Goal: Task Accomplishment & Management: Manage account settings

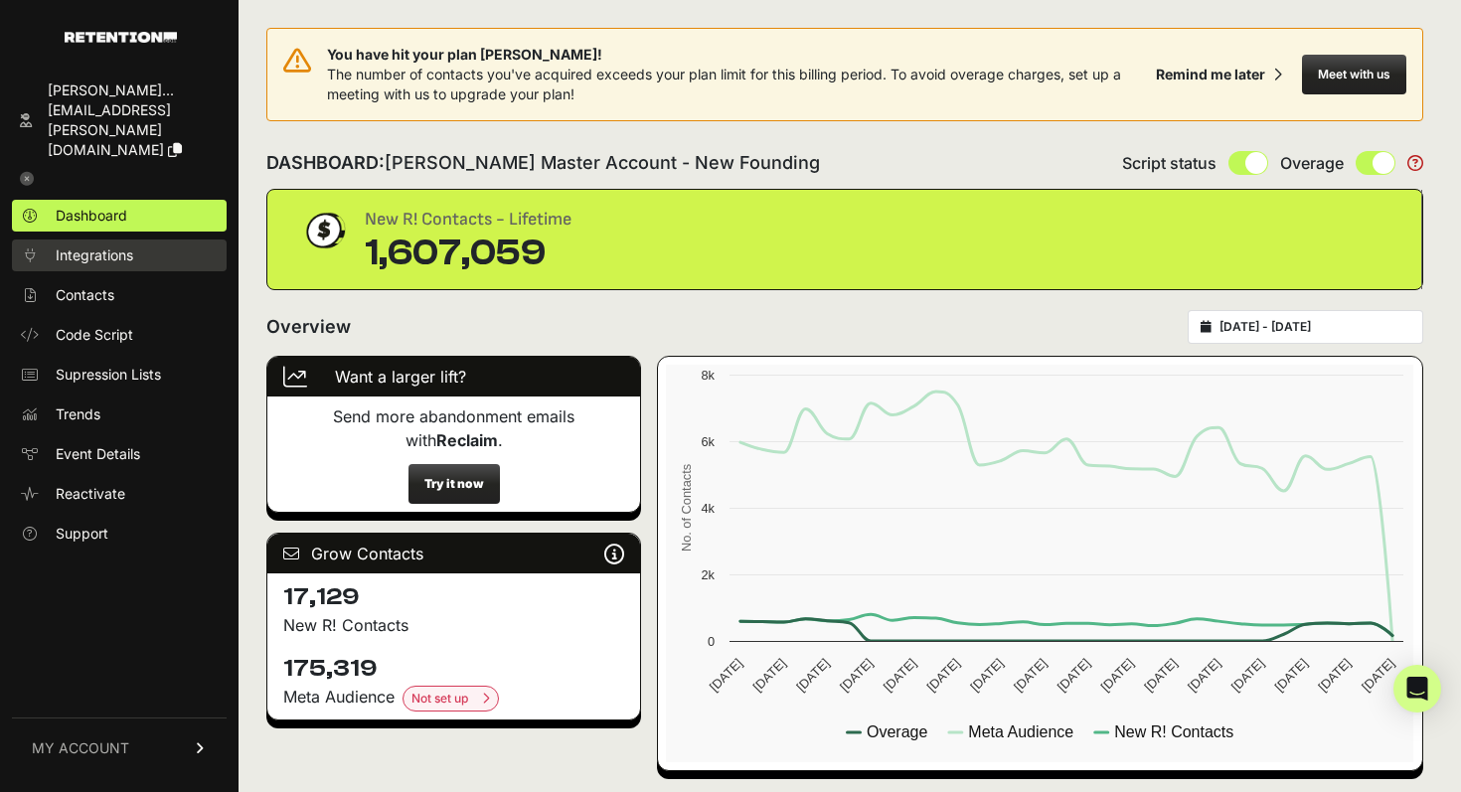
click at [98, 240] on link "Integrations" at bounding box center [119, 256] width 215 height 32
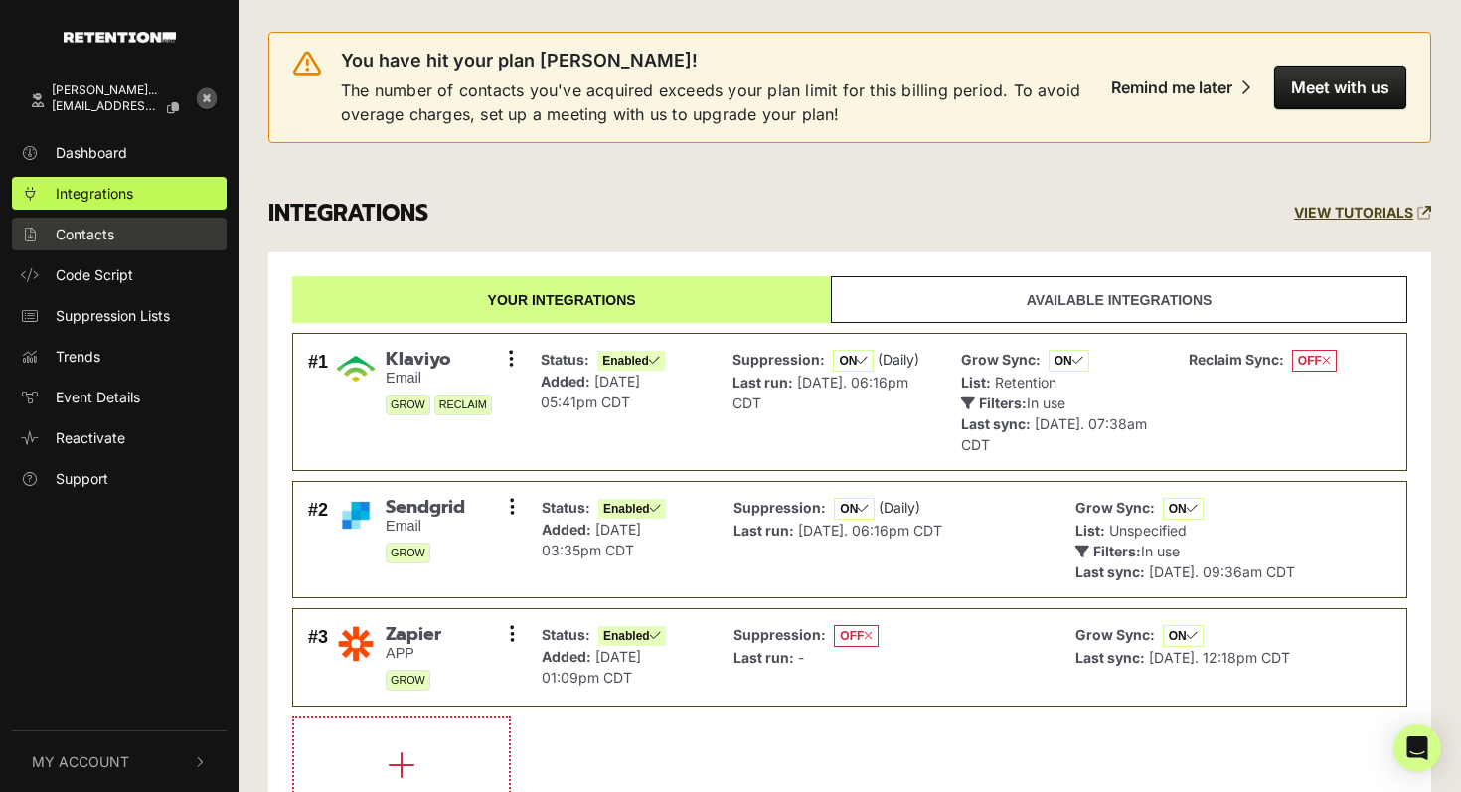
click at [98, 234] on span "Contacts" at bounding box center [85, 234] width 59 height 21
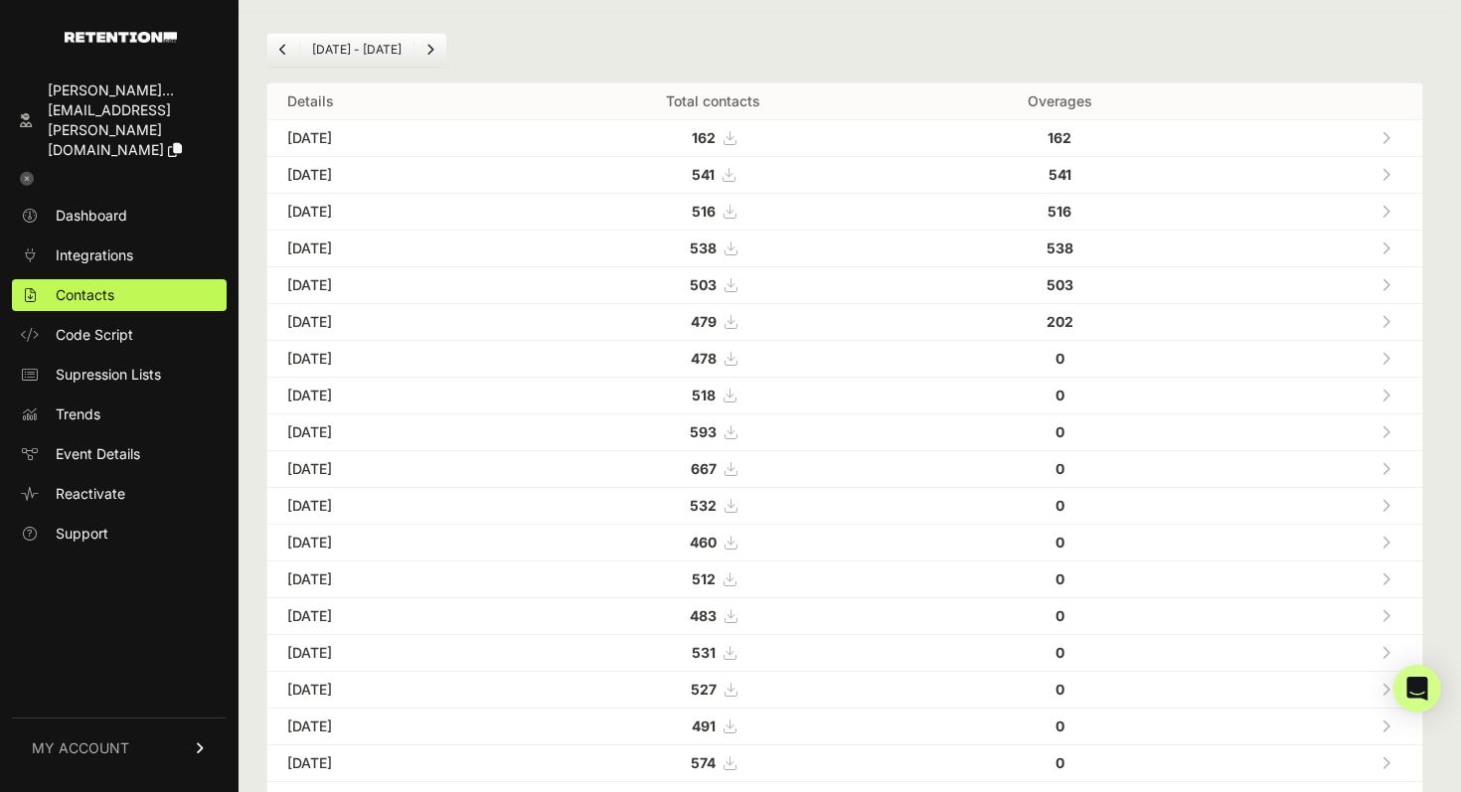
scroll to position [194, 0]
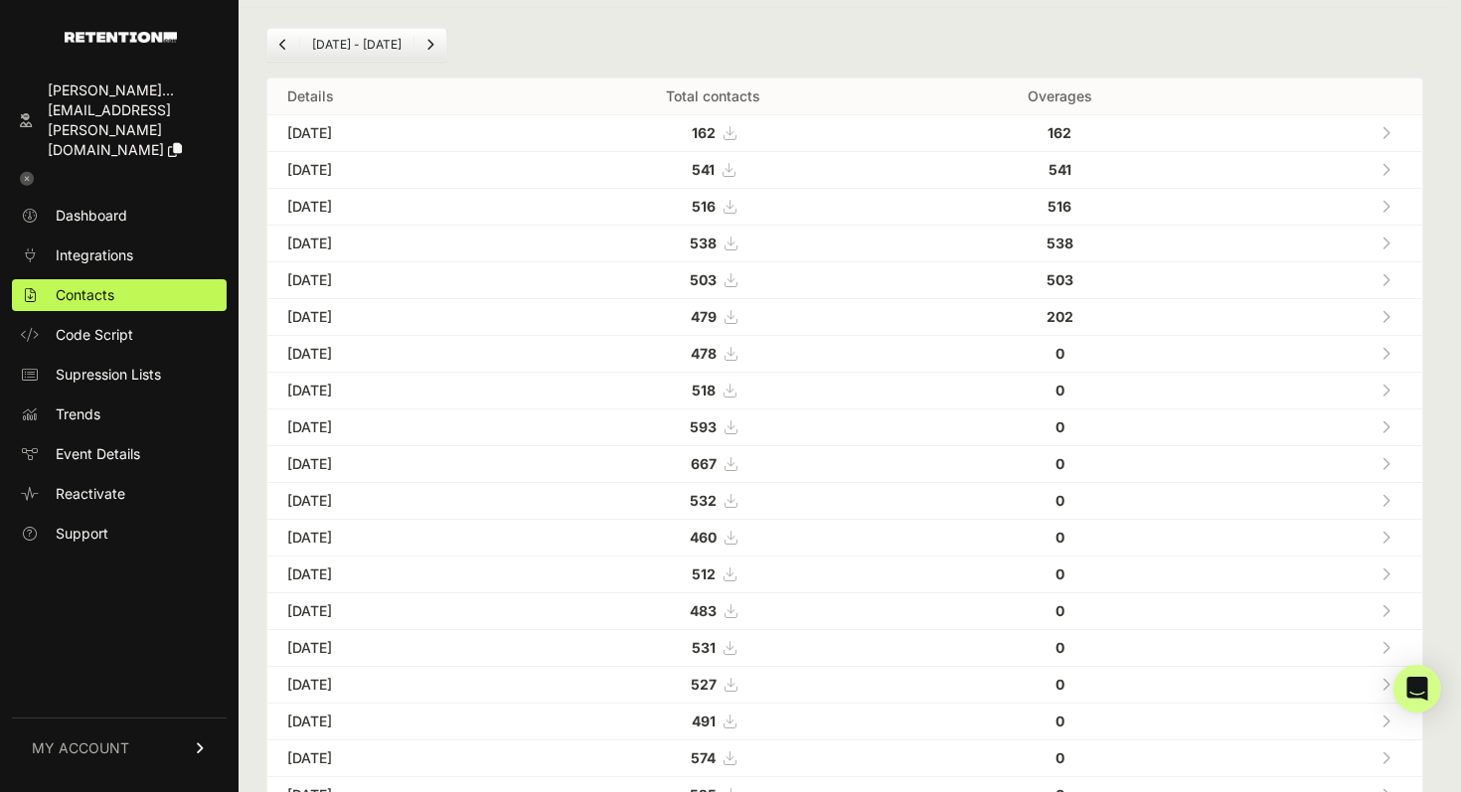
click at [1390, 246] on icon at bounding box center [1386, 244] width 9 height 14
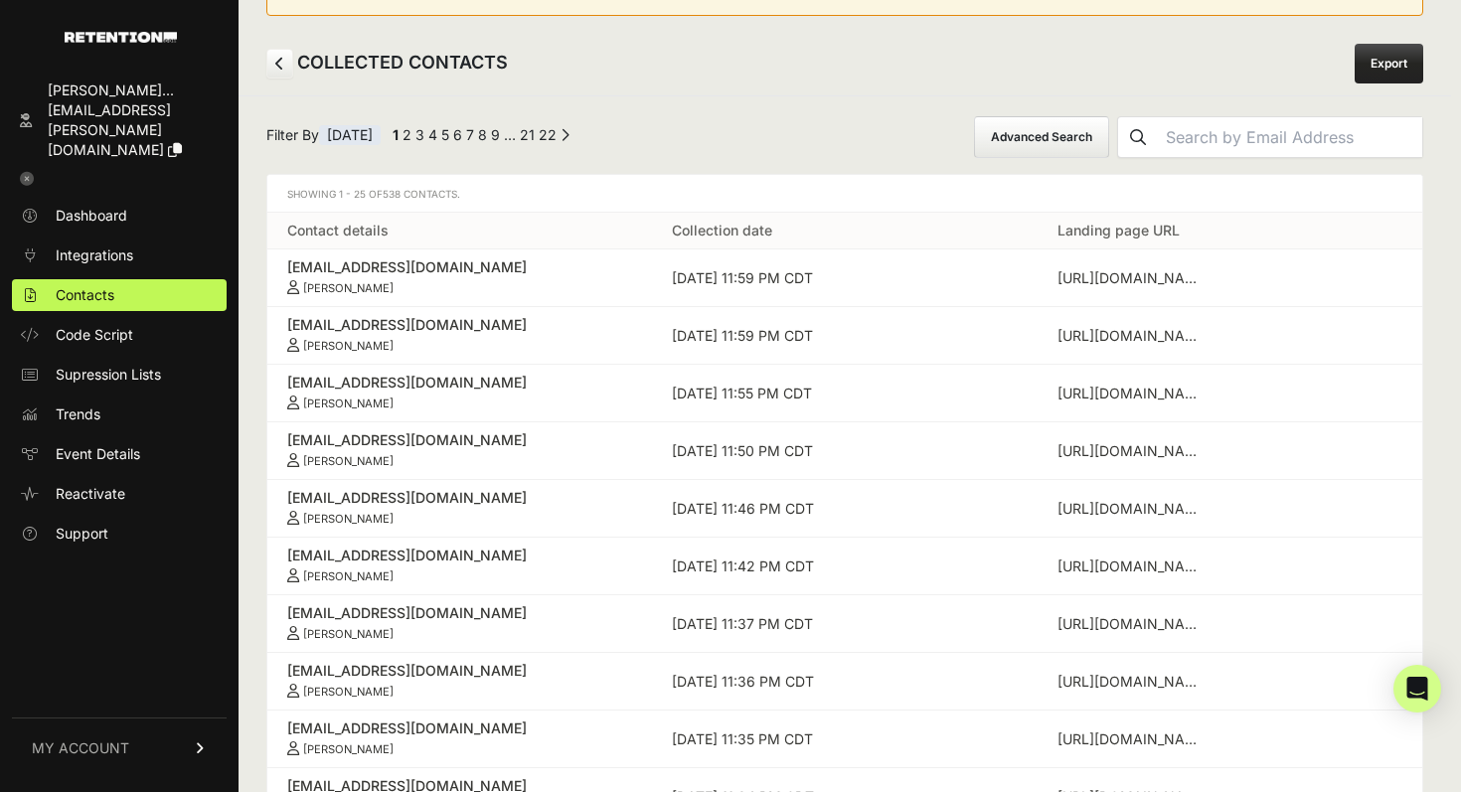
scroll to position [108, 0]
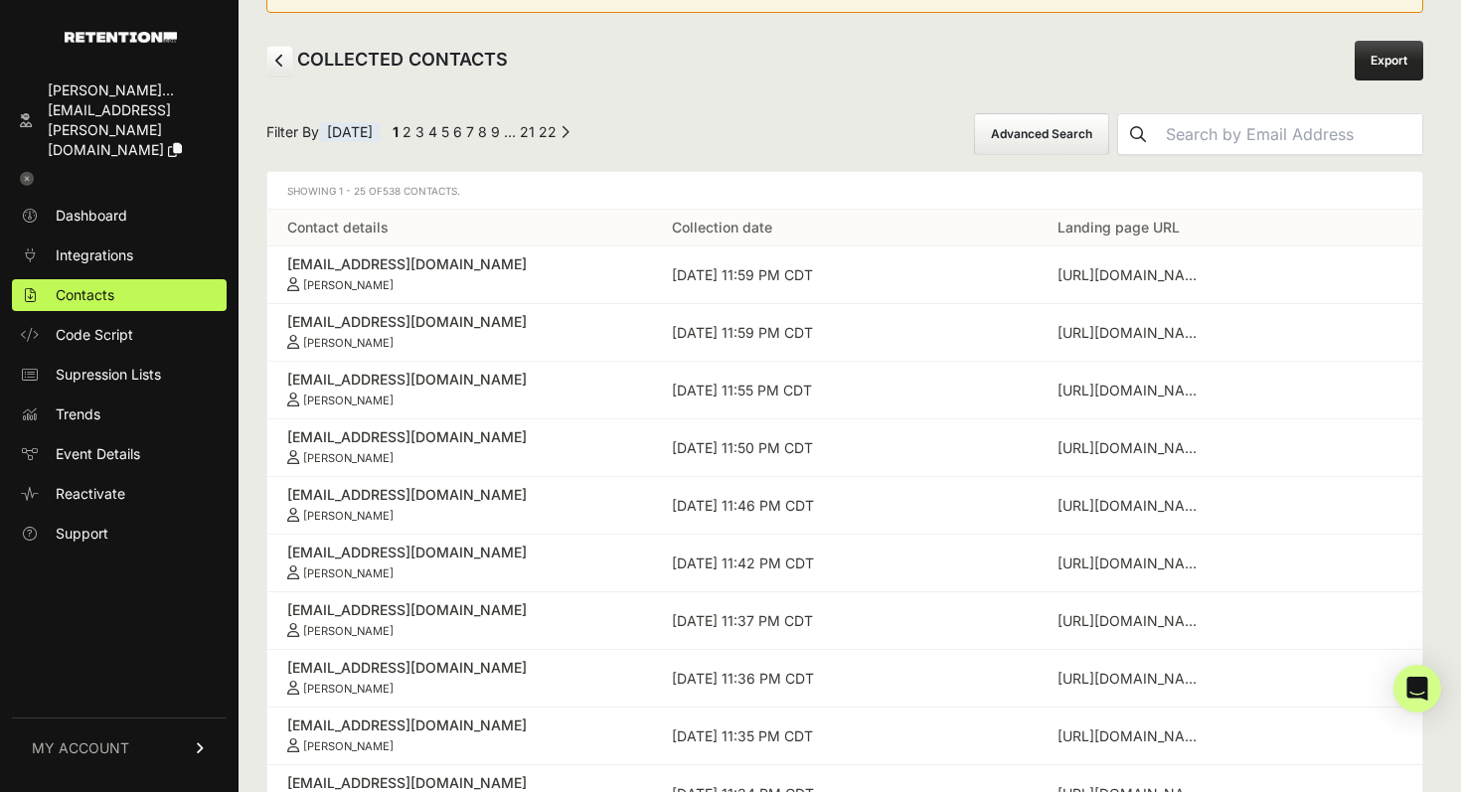
click at [383, 268] on div "[EMAIL_ADDRESS][DOMAIN_NAME]" at bounding box center [459, 265] width 345 height 20
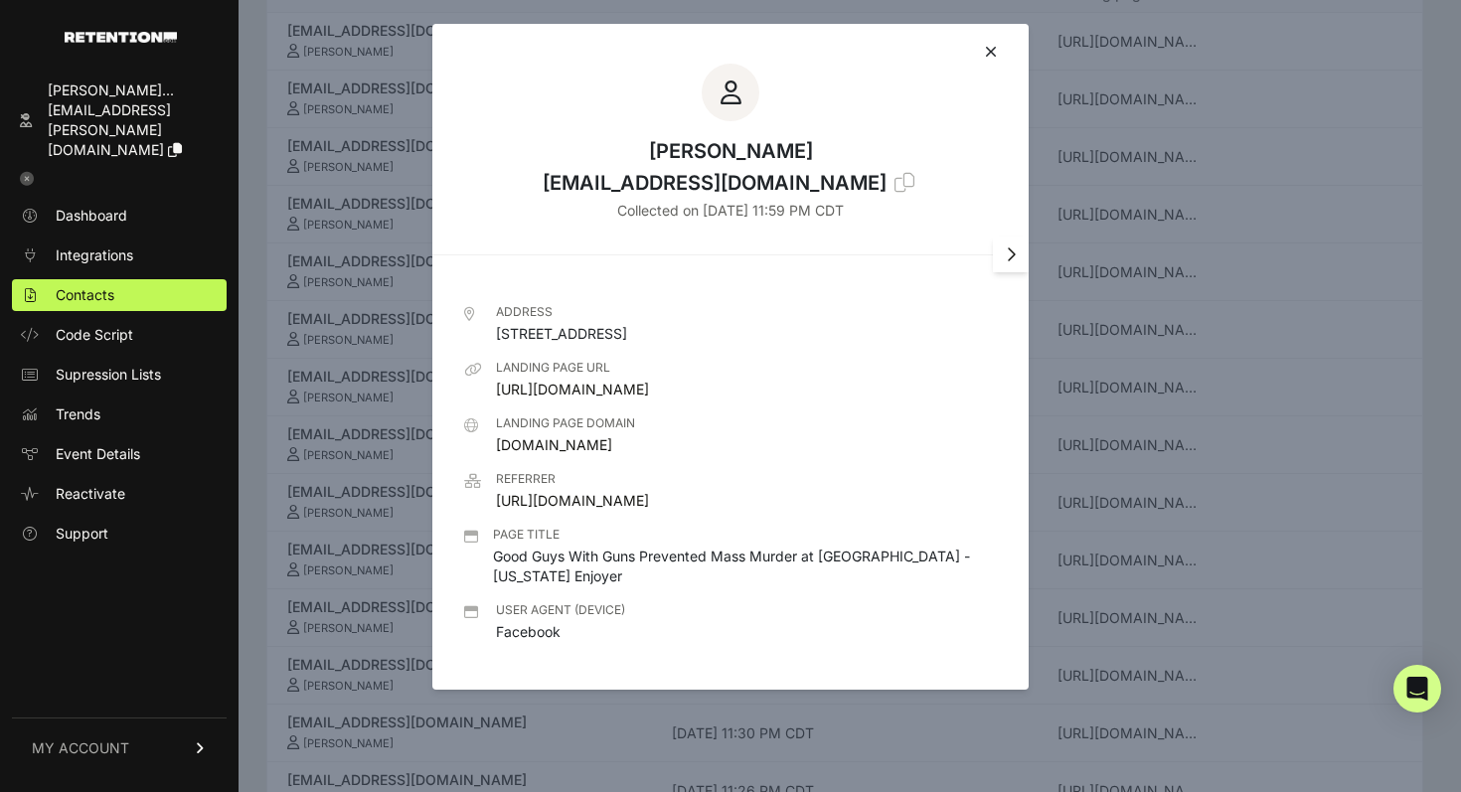
scroll to position [360, 0]
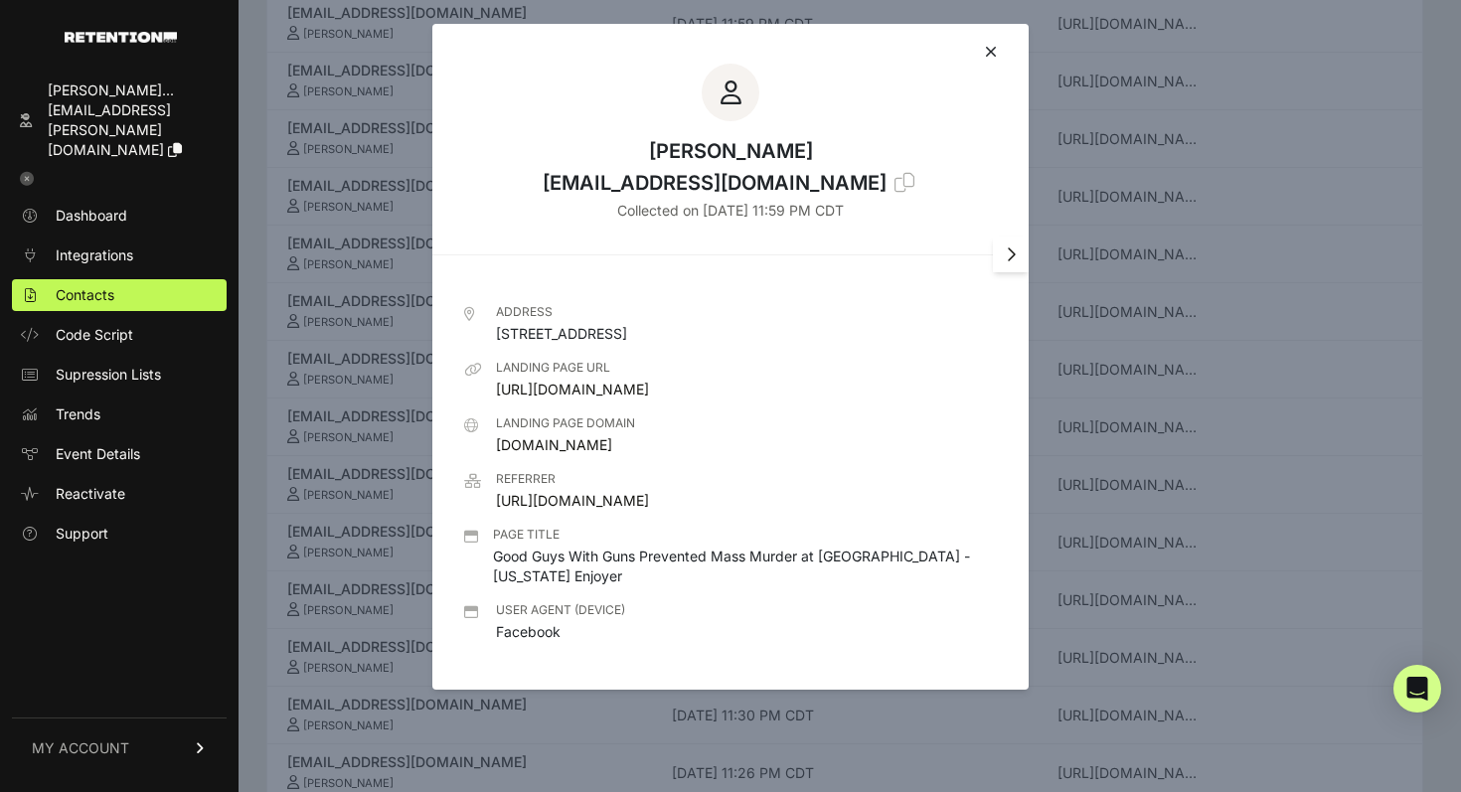
click at [992, 54] on icon at bounding box center [991, 52] width 12 height 16
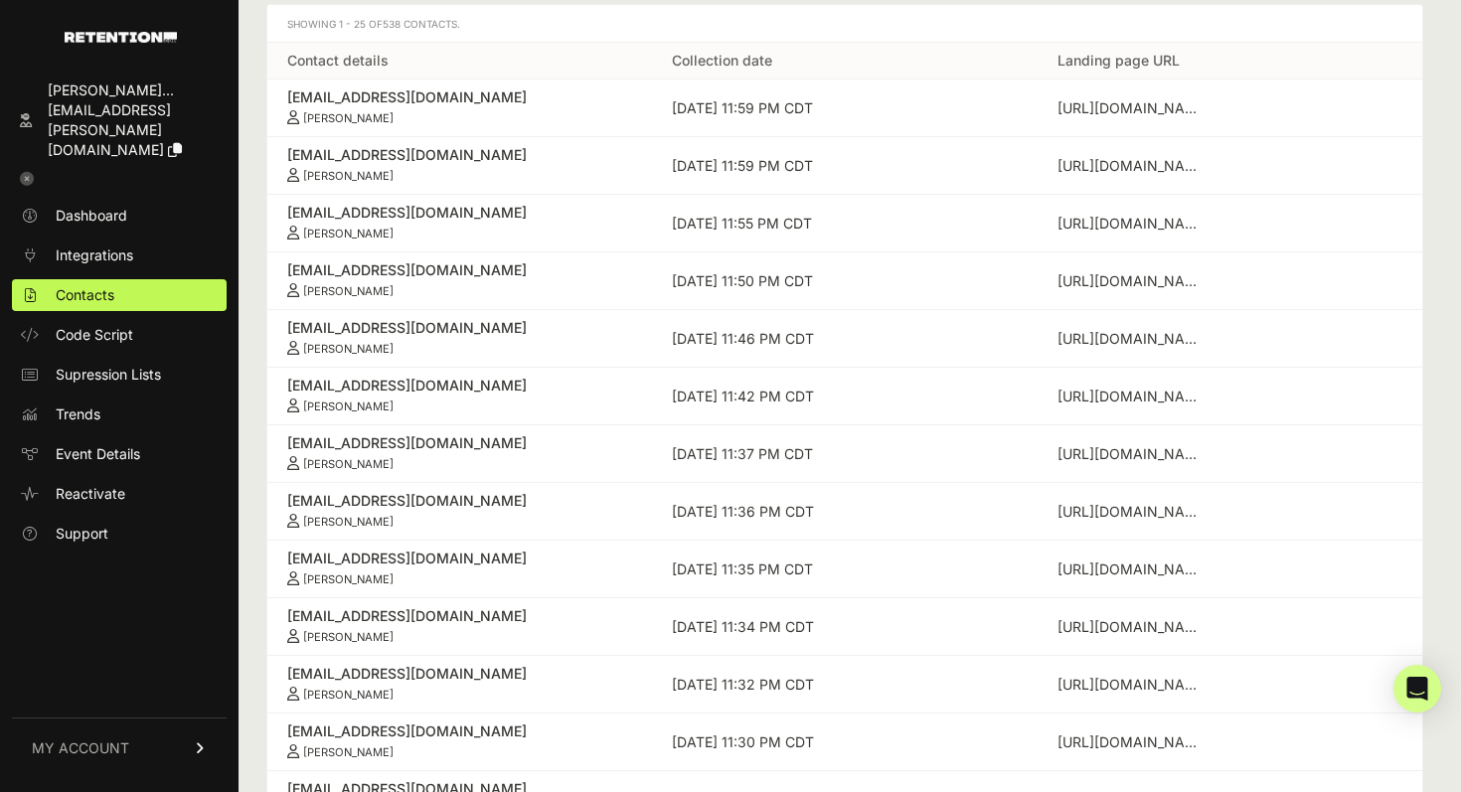
scroll to position [22, 0]
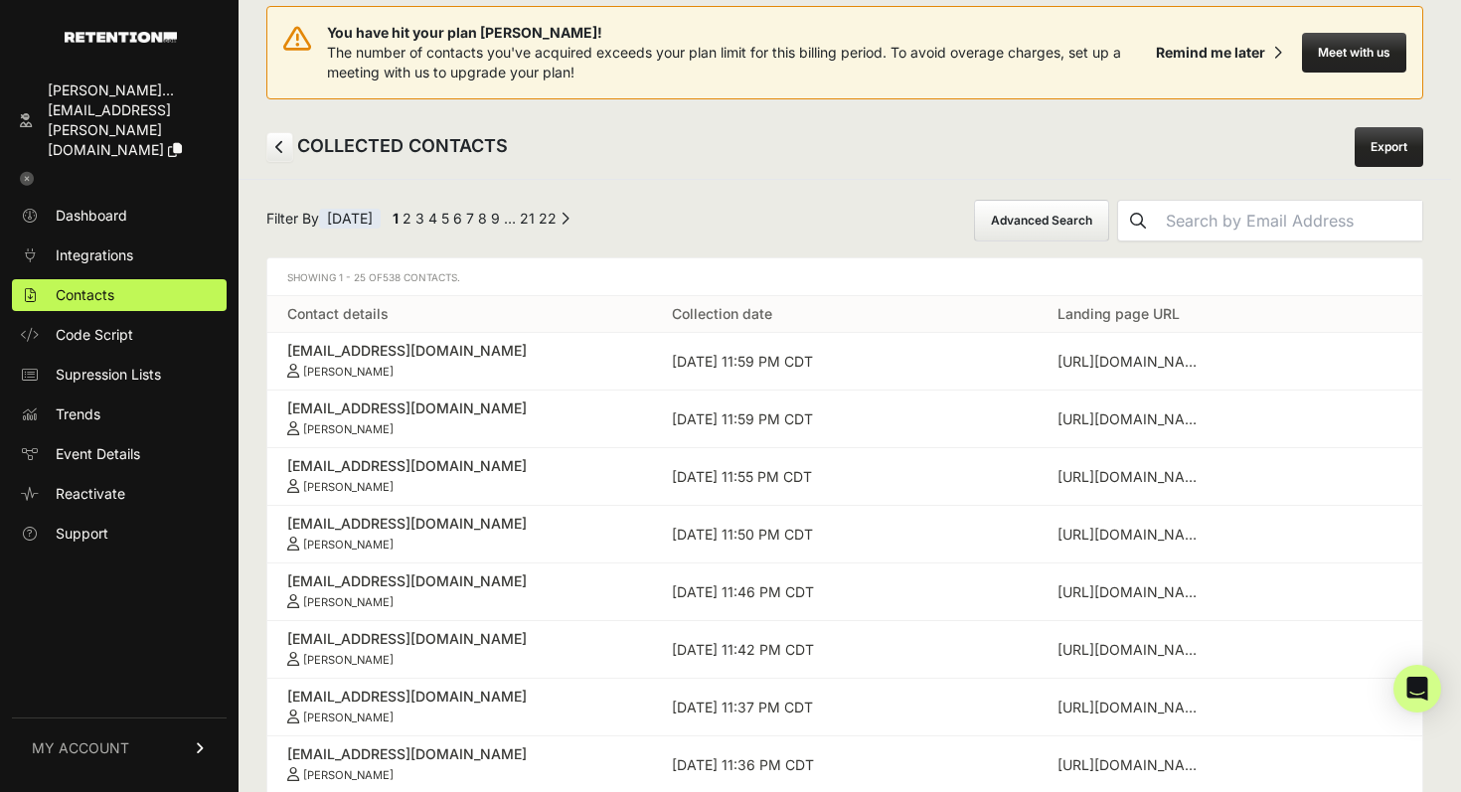
click at [274, 136] on link at bounding box center [279, 147] width 27 height 30
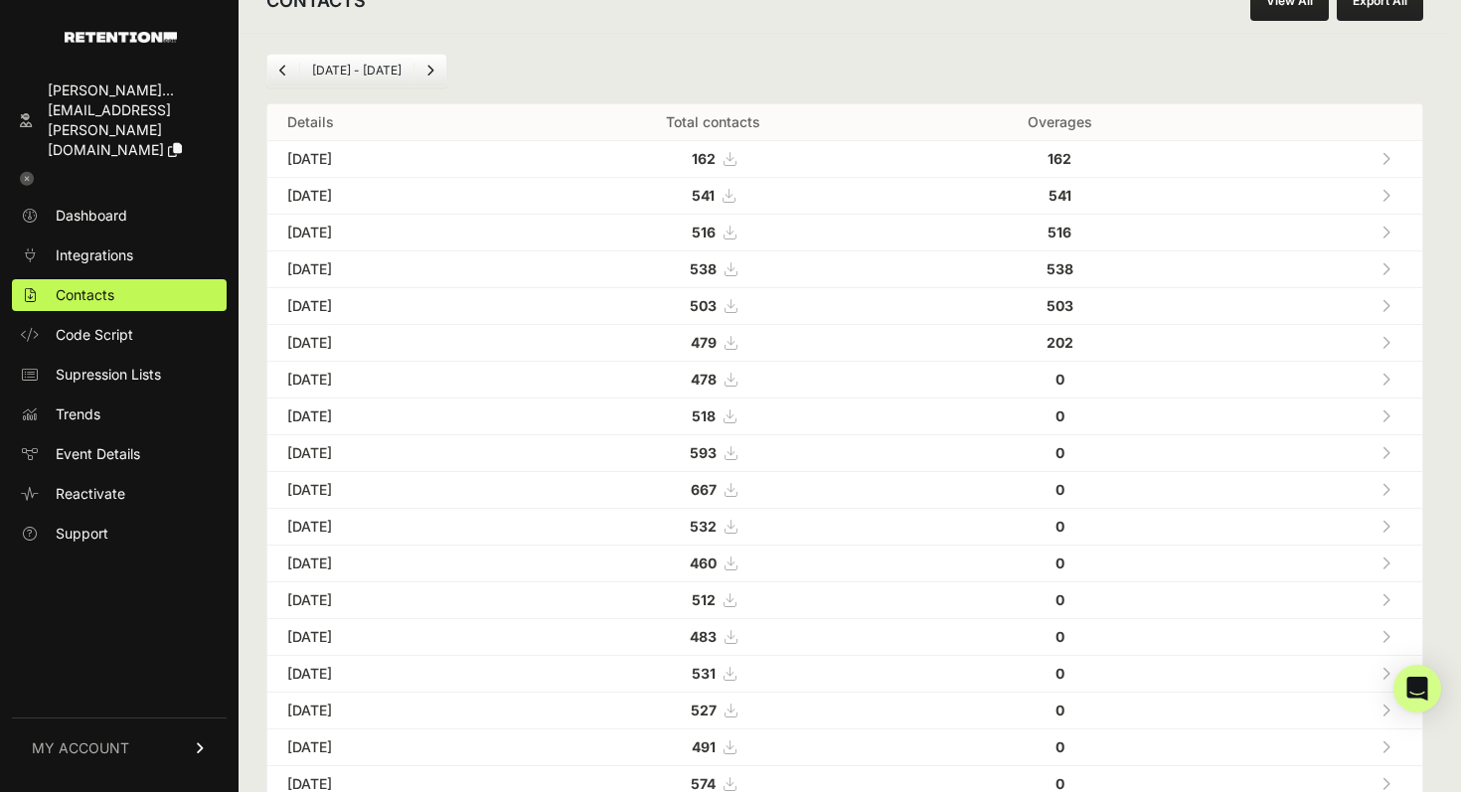
scroll to position [169, 0]
click at [62, 246] on span "Integrations" at bounding box center [95, 256] width 78 height 20
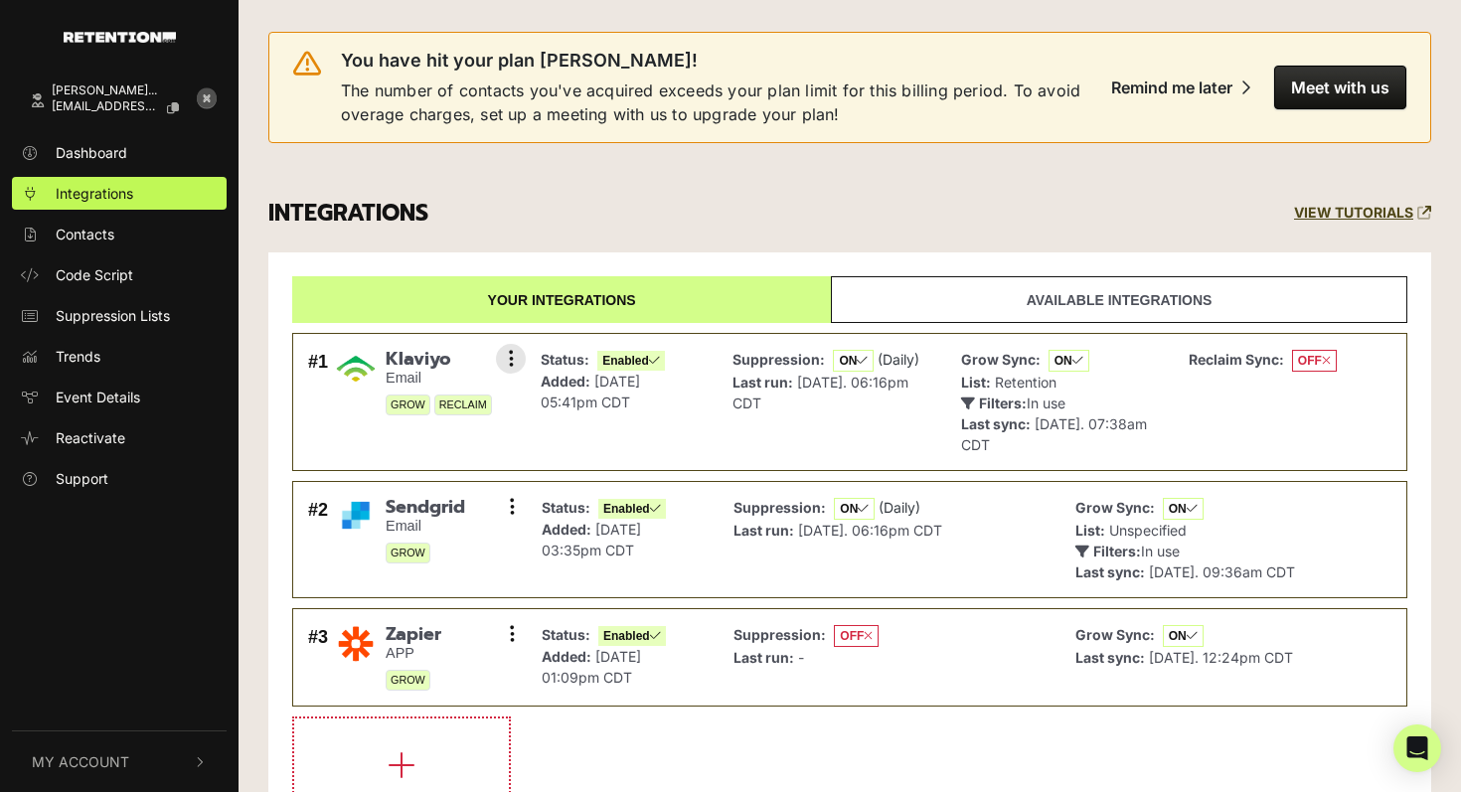
scroll to position [77, 0]
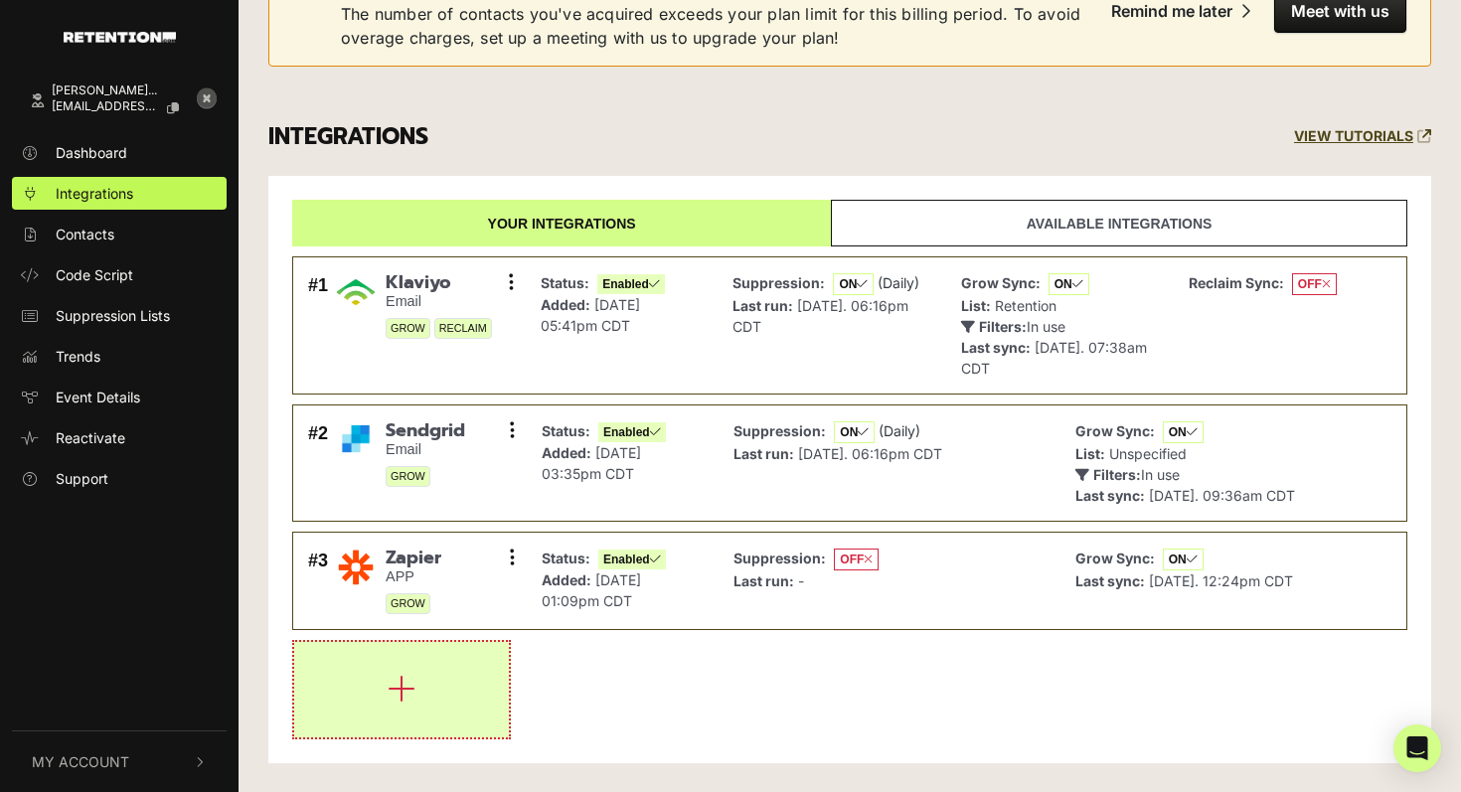
click at [422, 688] on button "button" at bounding box center [401, 689] width 215 height 95
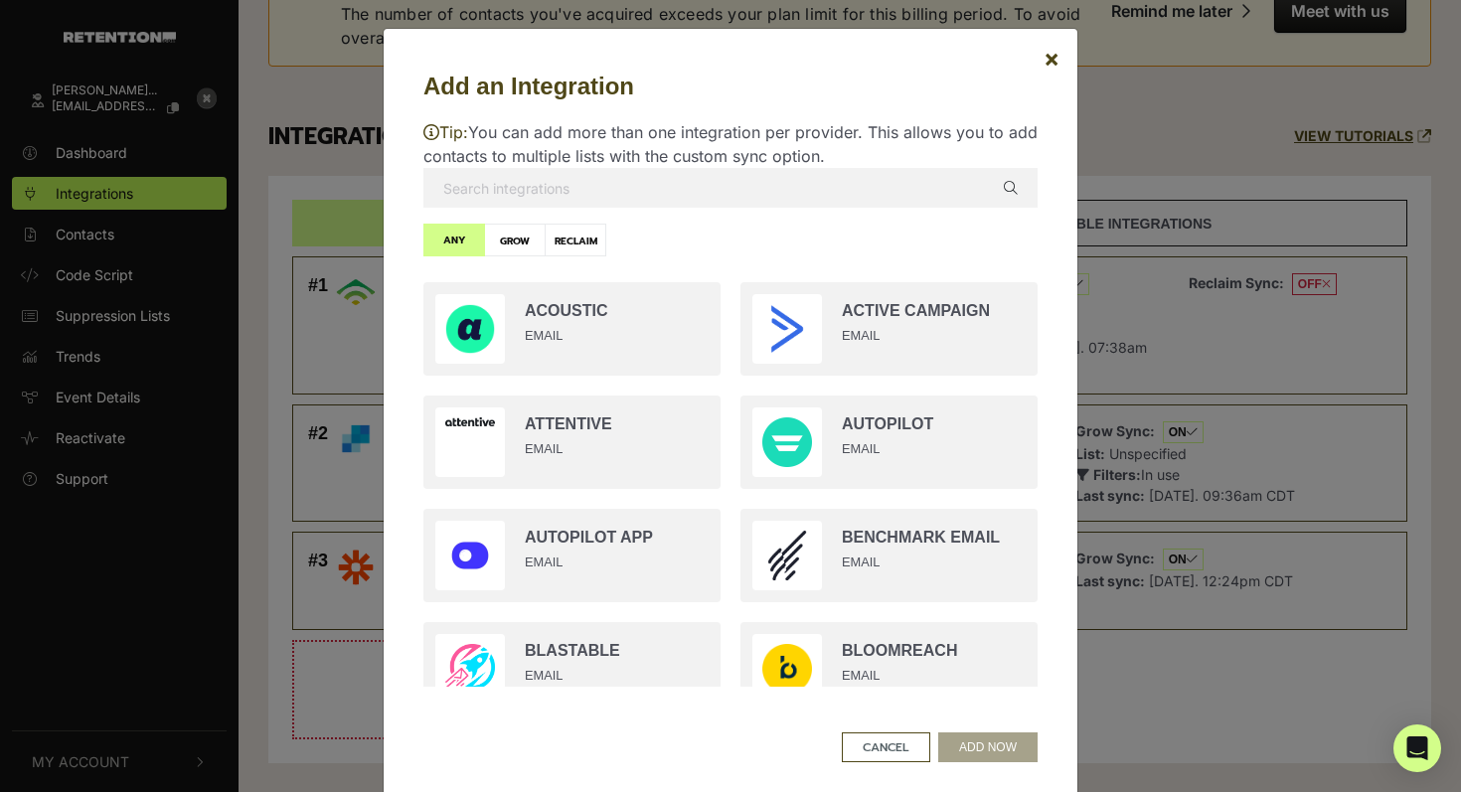
click at [713, 204] on input "text" at bounding box center [731, 188] width 614 height 40
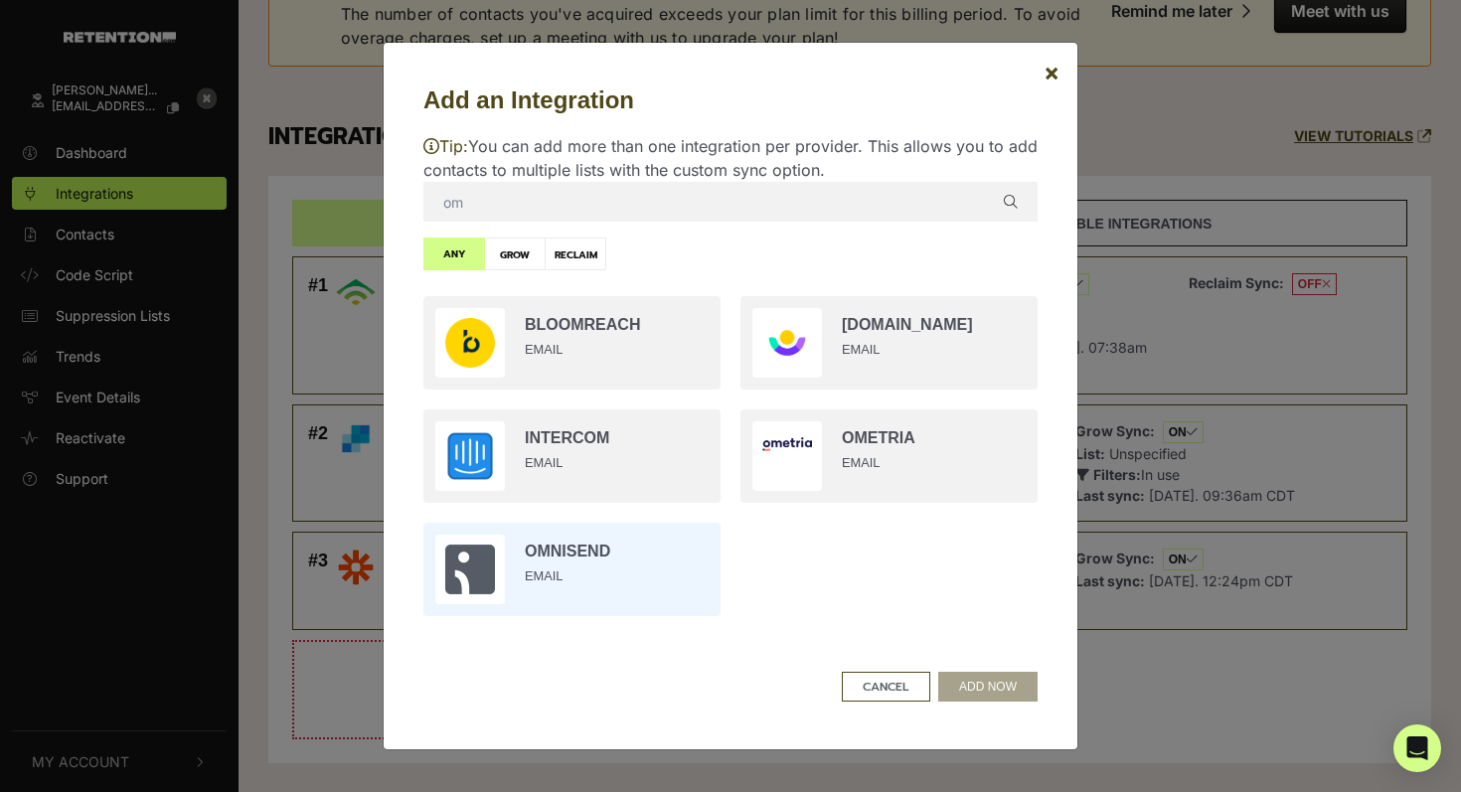
type input "om"
click at [566, 597] on input "radio" at bounding box center [572, 569] width 317 height 113
radio input "true"
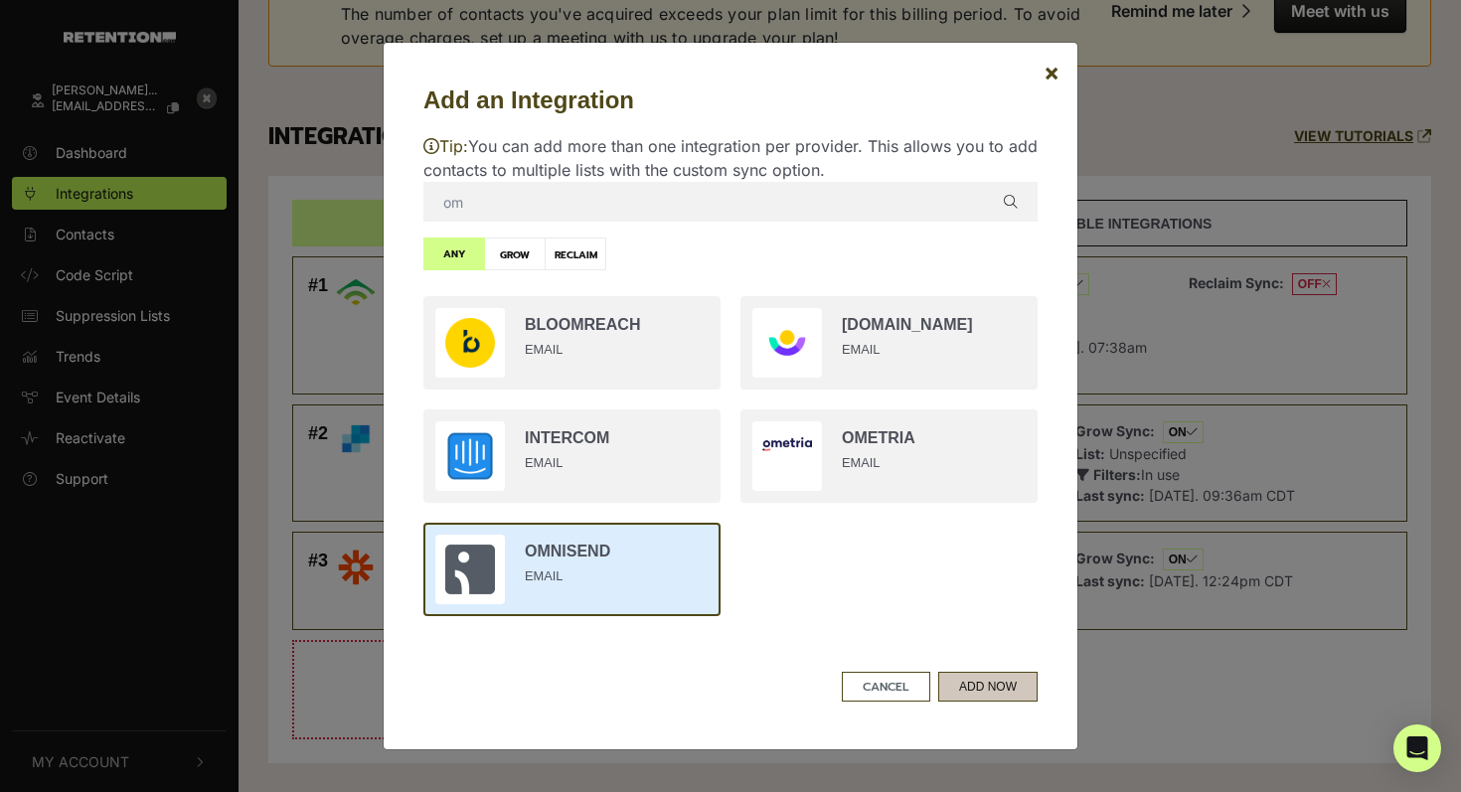
click at [1002, 697] on button "ADD NOW" at bounding box center [987, 687] width 99 height 30
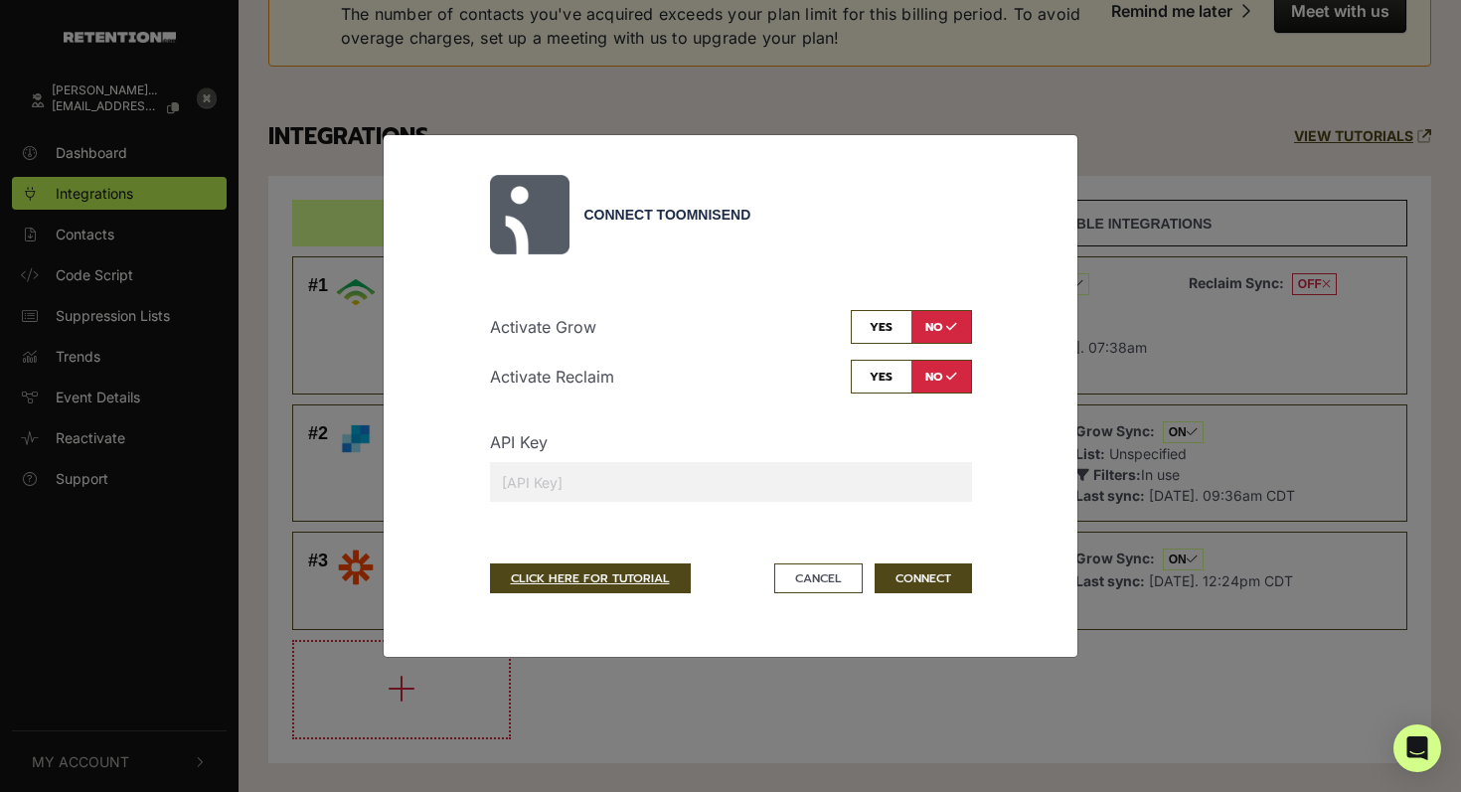
click at [876, 334] on input "checkbox" at bounding box center [911, 327] width 121 height 34
checkbox input "true"
click at [615, 494] on input "text" at bounding box center [731, 482] width 482 height 40
click at [1027, 561] on div "Connect to Omnisend Activate Grow yes no Activate Reclaim yes no API Key CLICK …" at bounding box center [731, 396] width 614 height 442
click at [808, 589] on button "Cancel" at bounding box center [818, 579] width 88 height 30
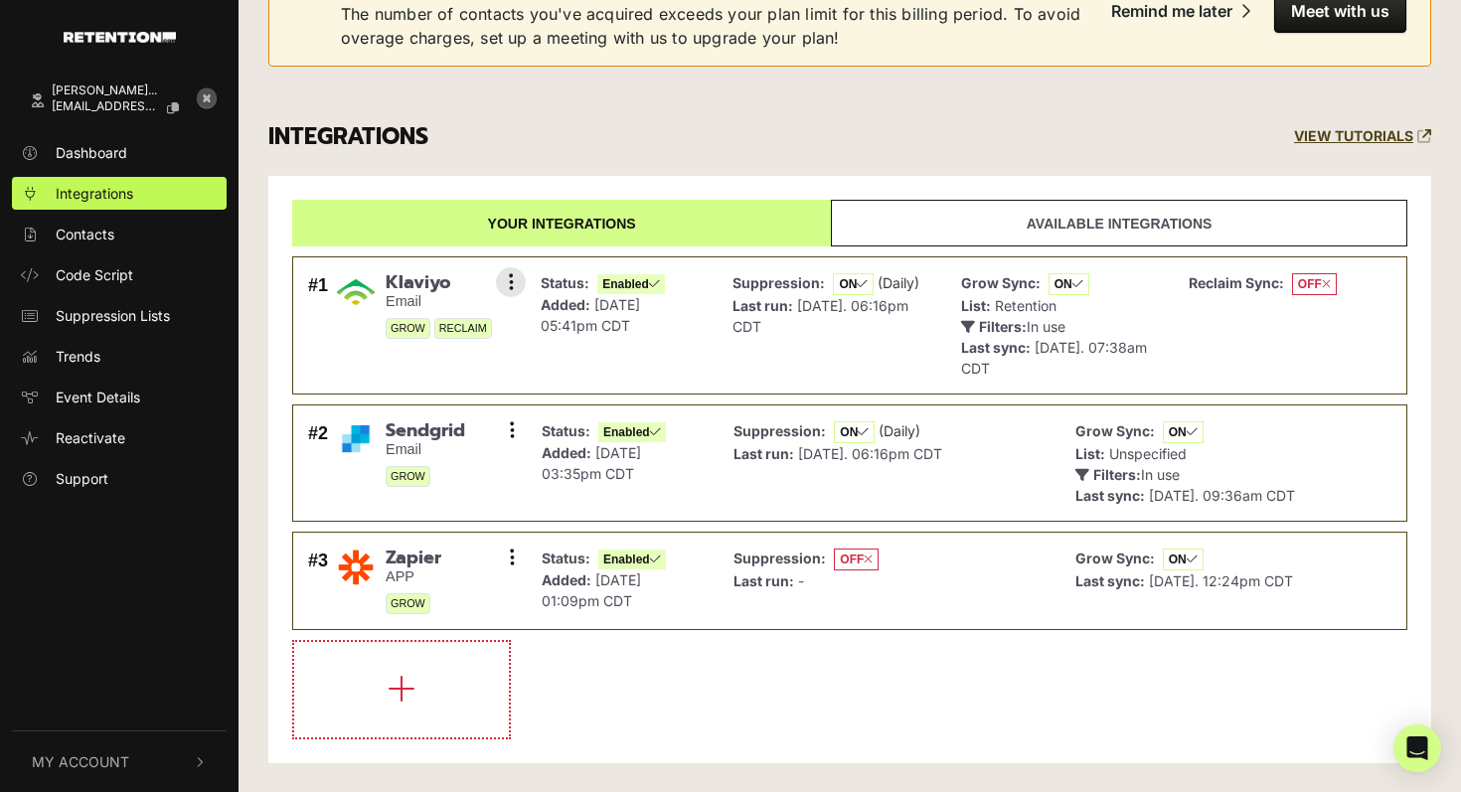
click at [665, 358] on div "Status: Enabled Added: Aug 18, 2025 05:41pm CDT" at bounding box center [603, 325] width 124 height 106
click at [509, 281] on icon at bounding box center [511, 282] width 5 height 20
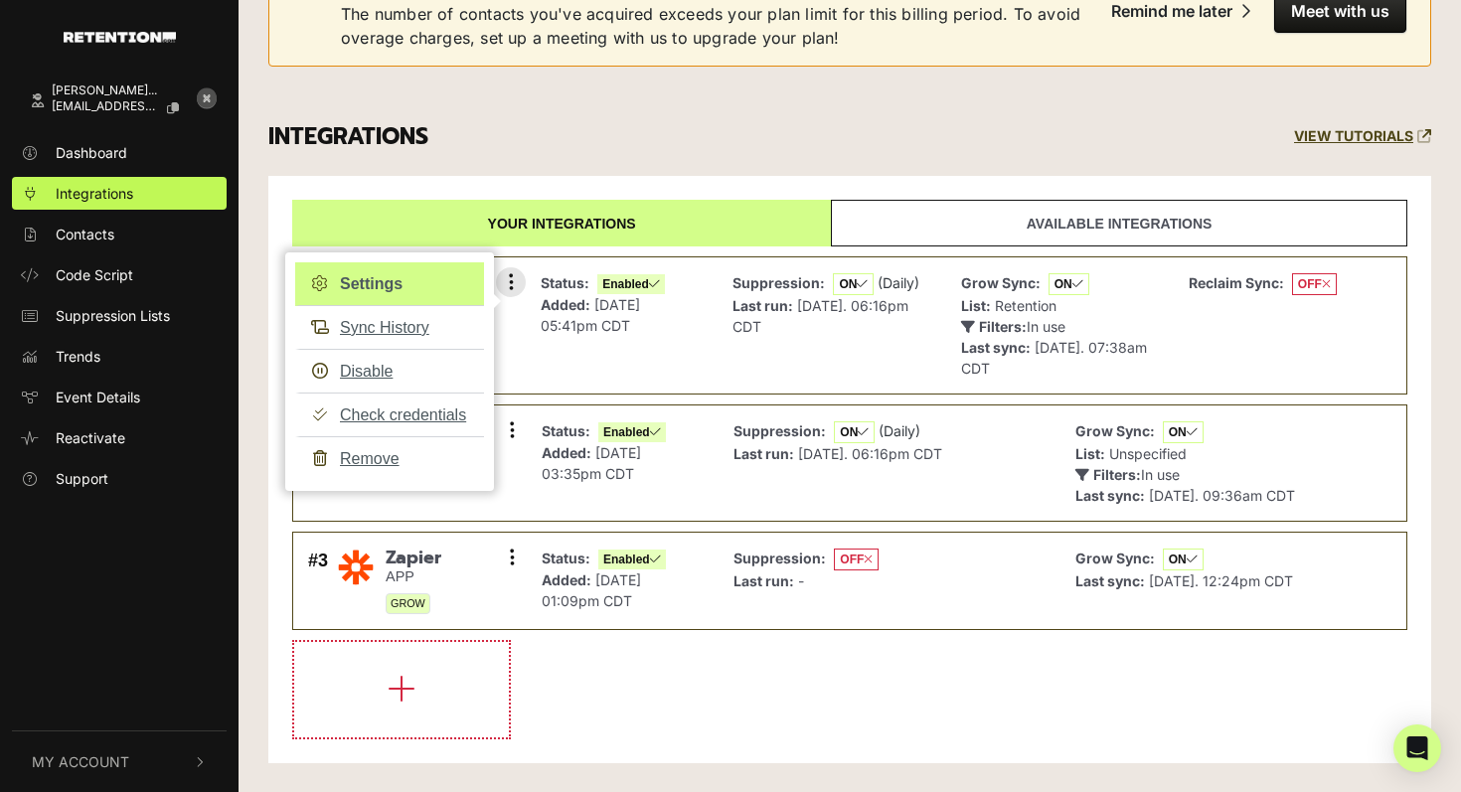
click at [389, 284] on link "Settings" at bounding box center [389, 284] width 189 height 44
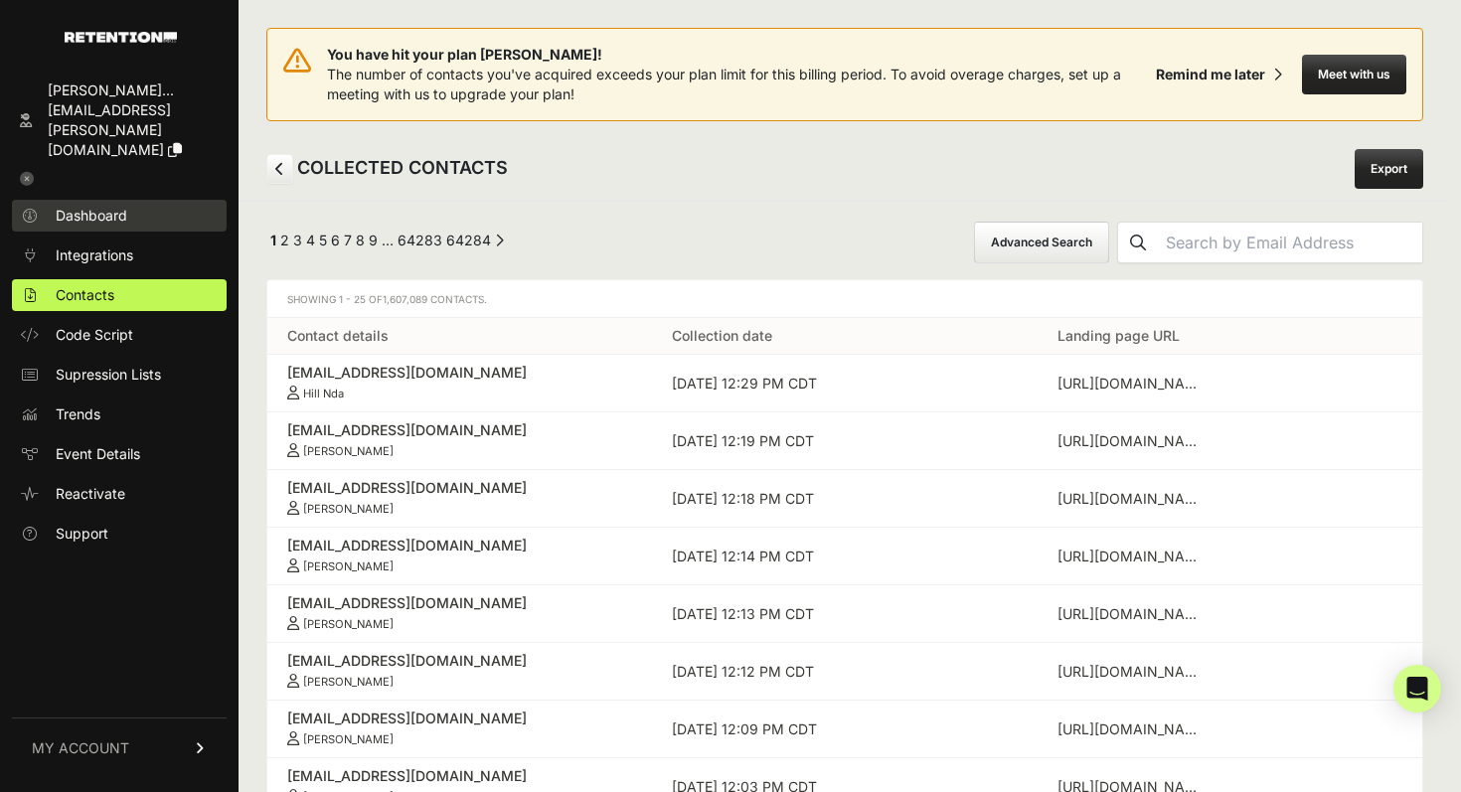
click at [101, 200] on link "Dashboard" at bounding box center [119, 216] width 215 height 32
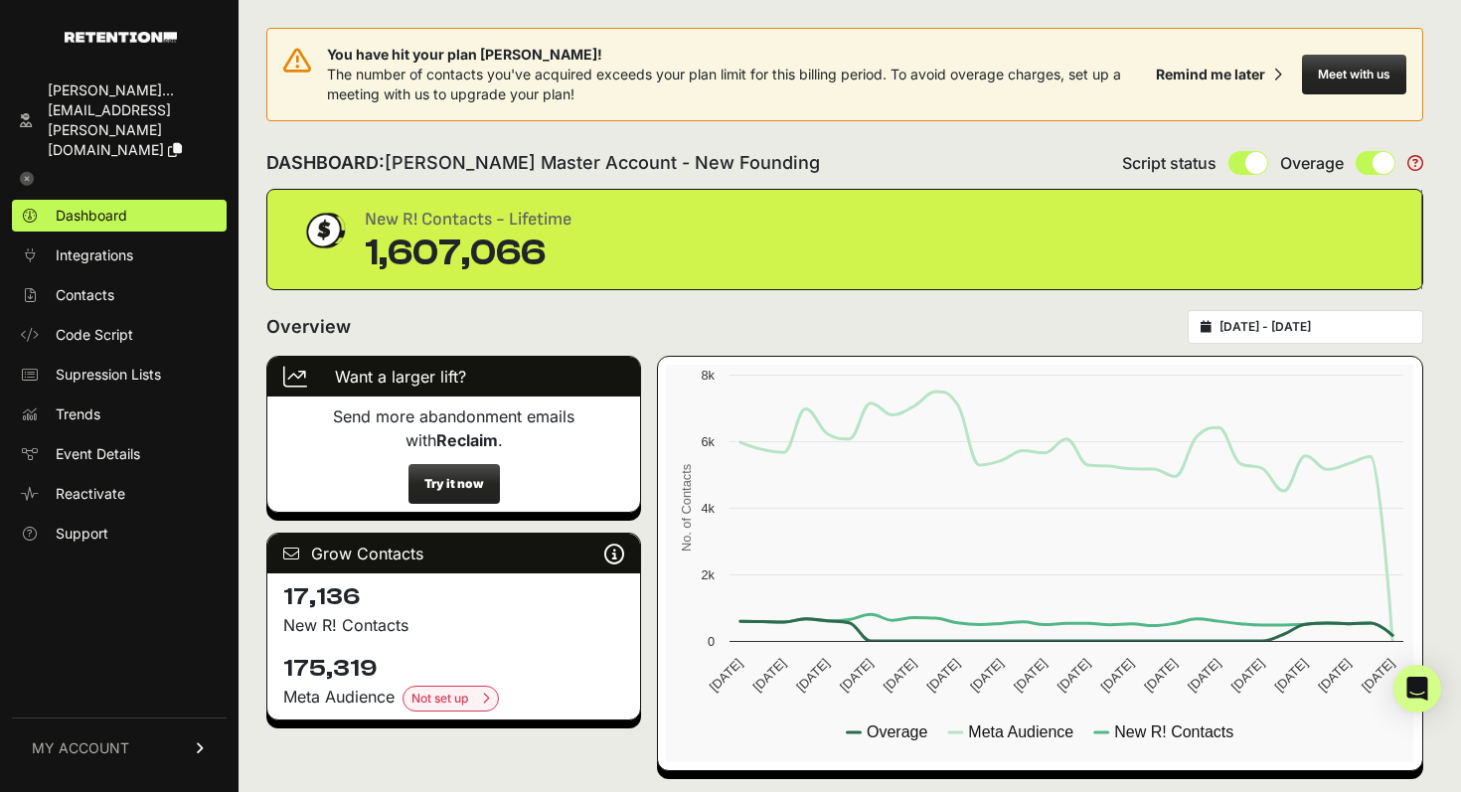
scroll to position [7, 0]
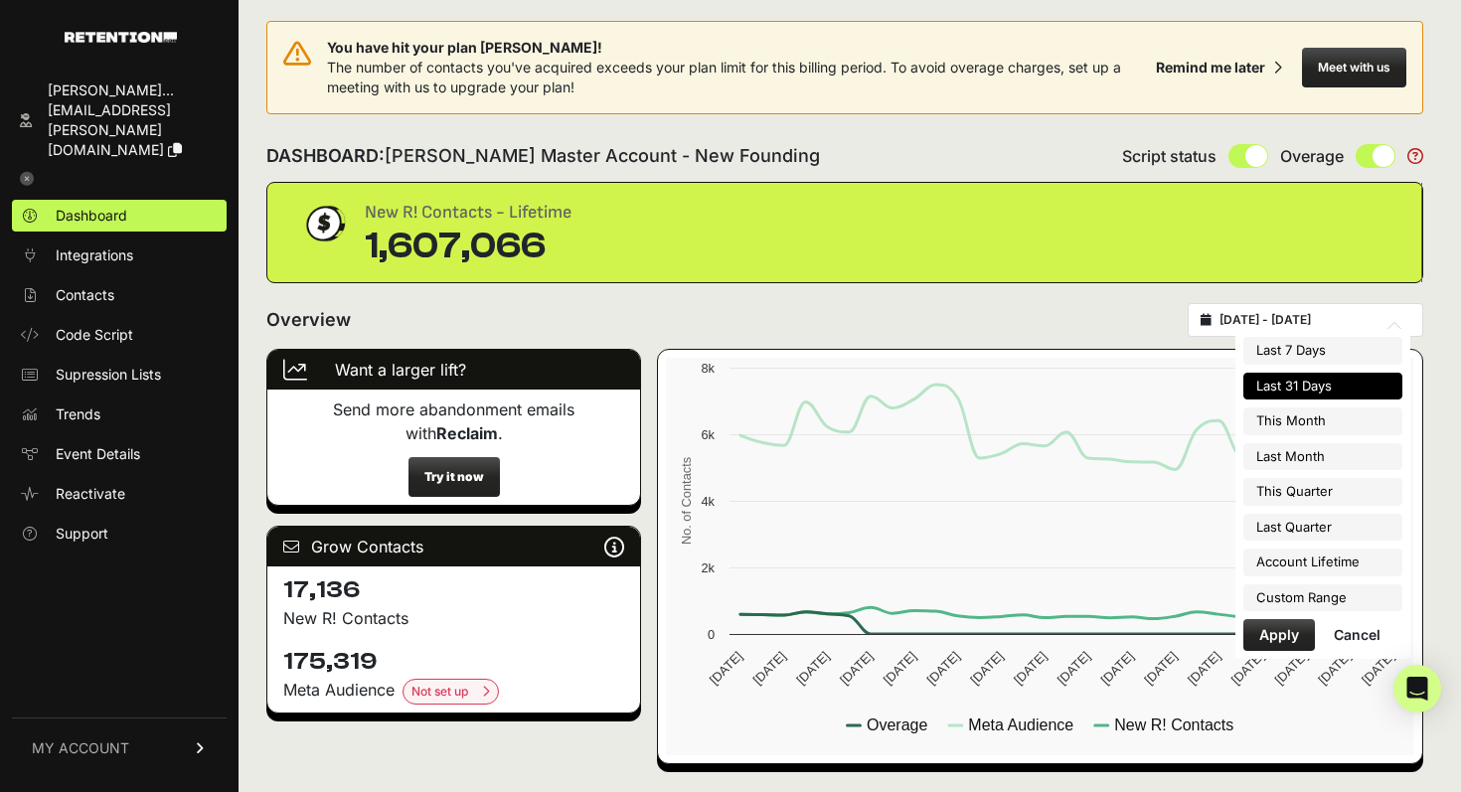
click at [1349, 324] on input "[DATE] - [DATE]" at bounding box center [1315, 320] width 191 height 16
click at [1340, 565] on li "Account Lifetime" at bounding box center [1323, 563] width 159 height 28
type input "[DATE] - [DATE]"
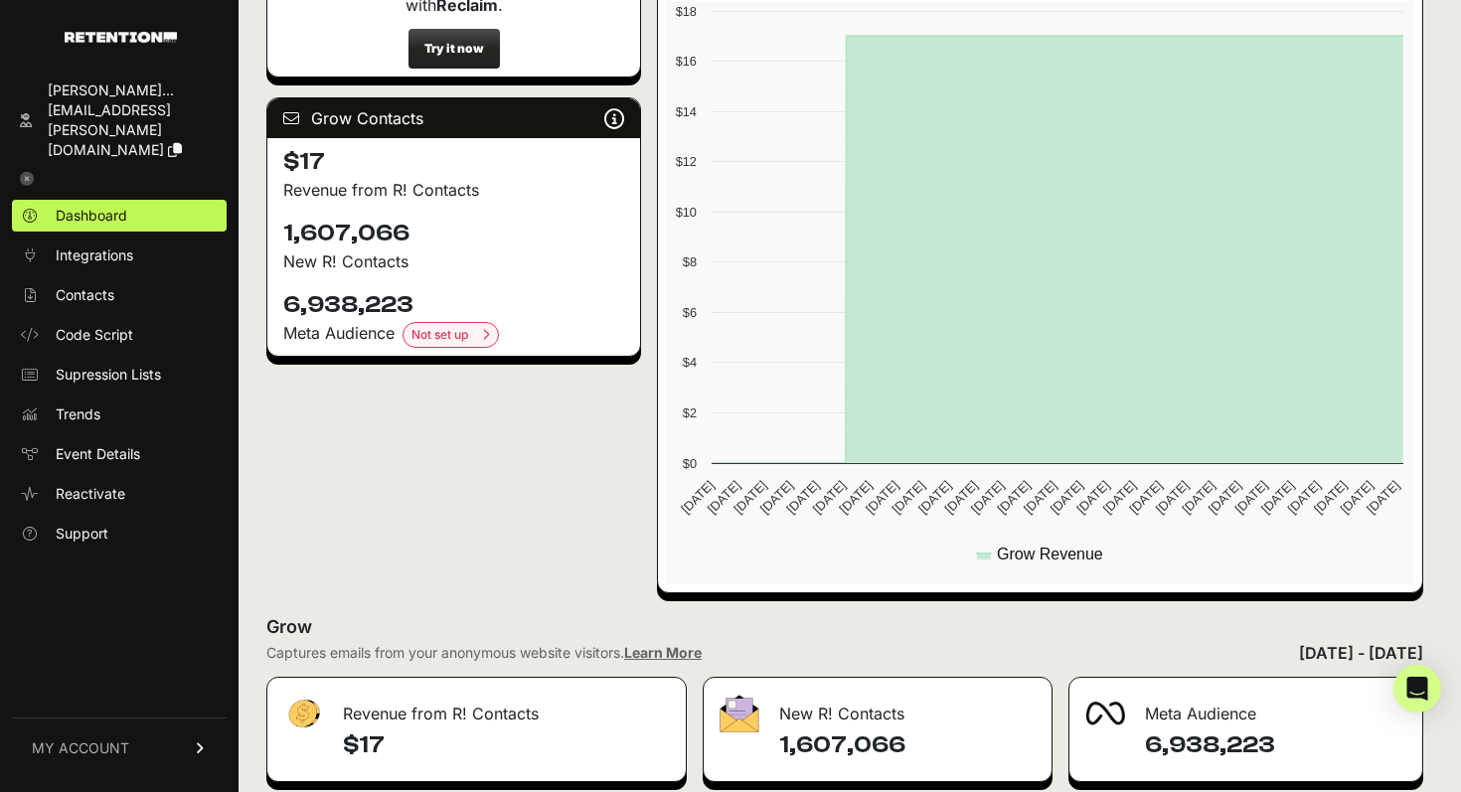
scroll to position [437, 0]
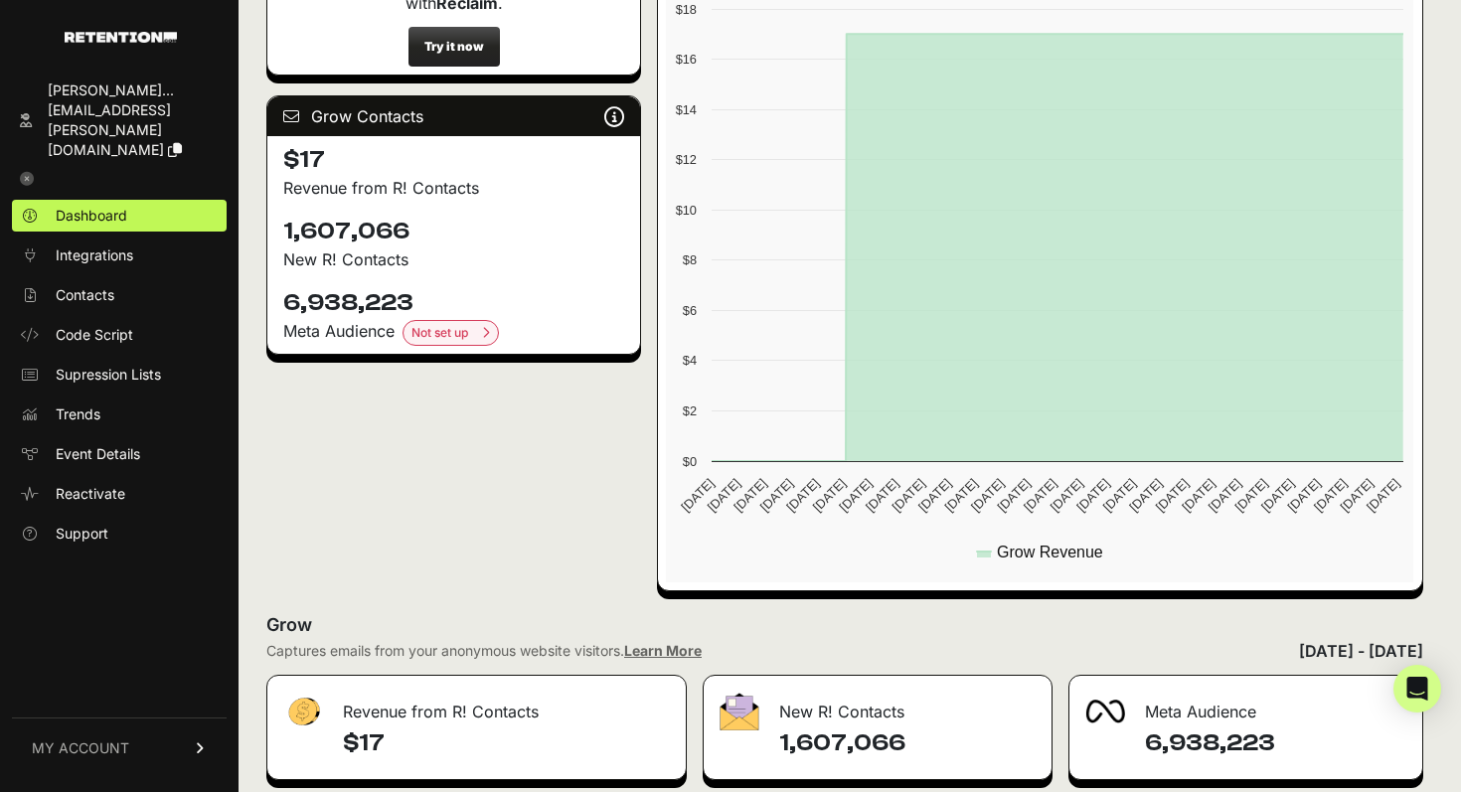
click at [285, 228] on h4 "1,607,066" at bounding box center [453, 232] width 341 height 32
click at [314, 234] on h4 "1,607,066" at bounding box center [453, 232] width 341 height 32
click at [328, 300] on h4 "6,938,223" at bounding box center [453, 303] width 341 height 32
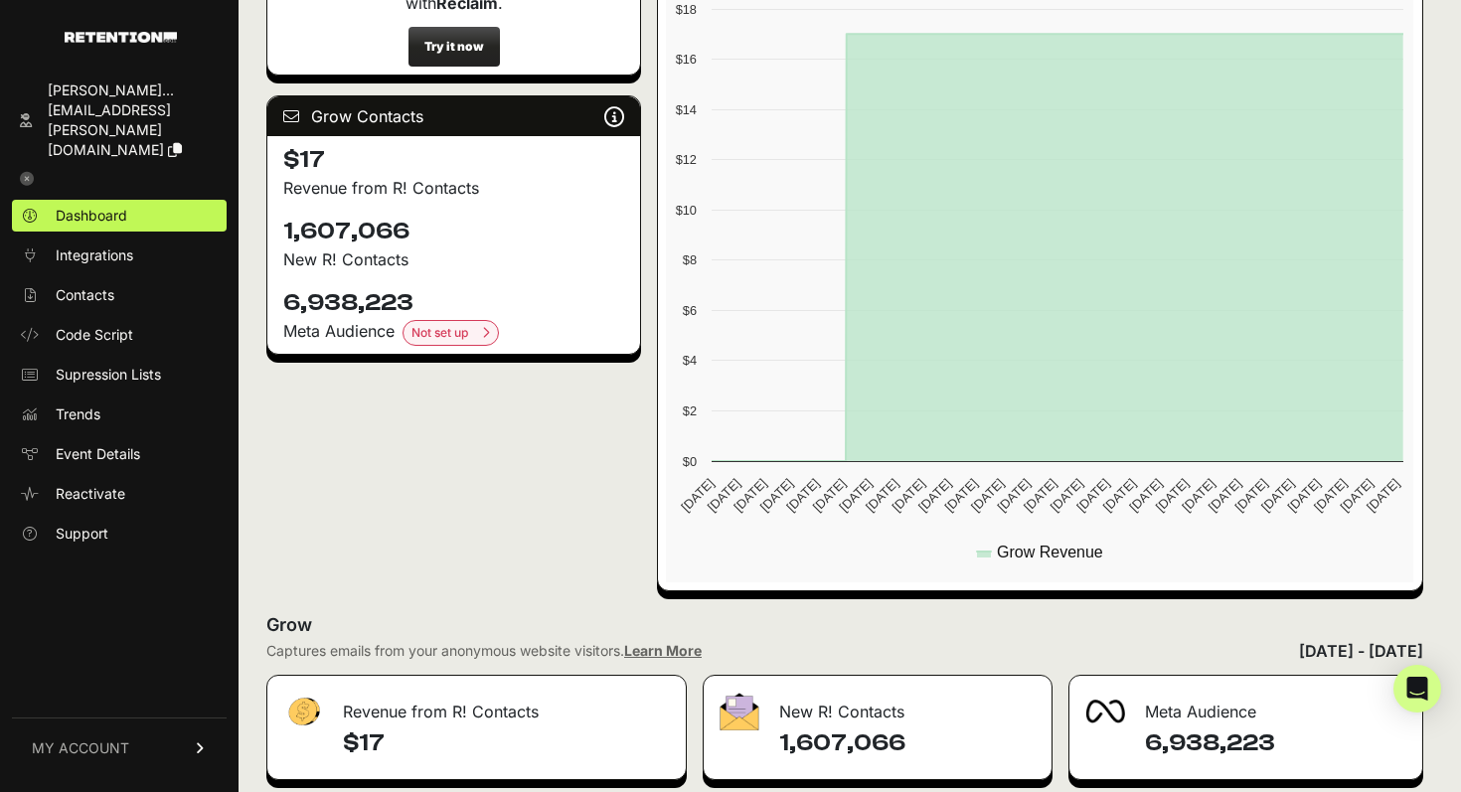
click at [328, 300] on h4 "6,938,223" at bounding box center [453, 303] width 341 height 32
click at [99, 246] on span "Integrations" at bounding box center [95, 256] width 78 height 20
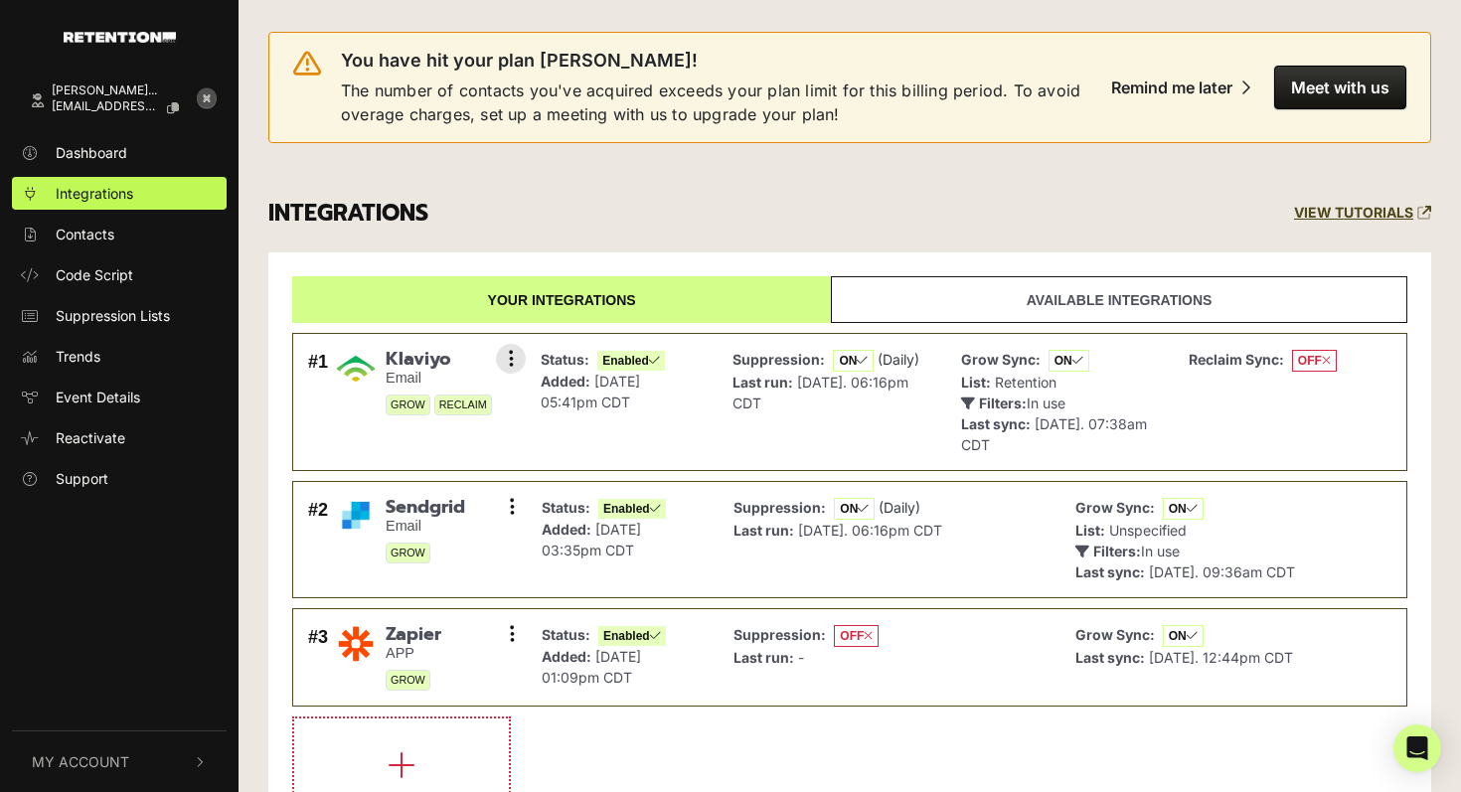
scroll to position [77, 0]
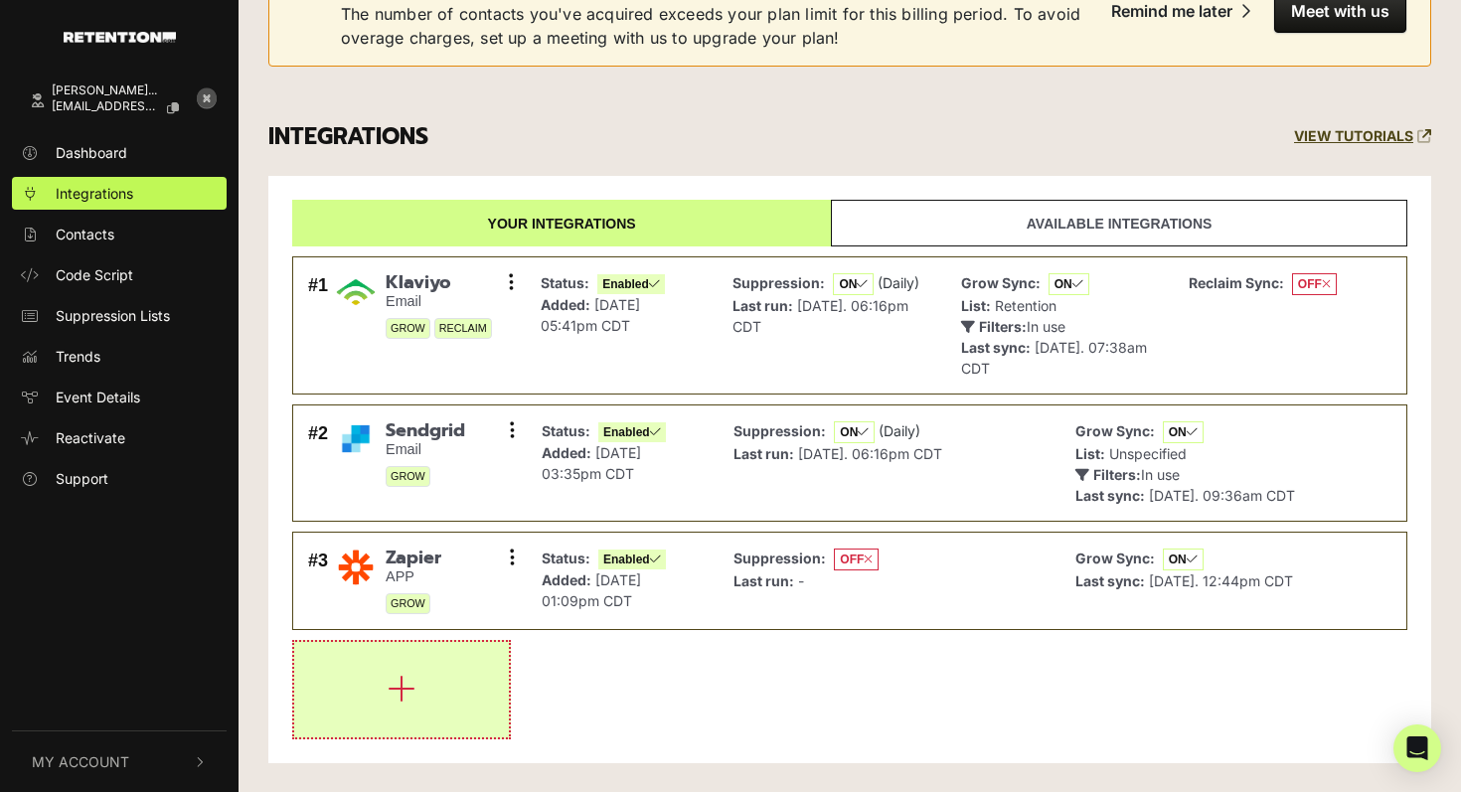
click at [376, 675] on button "button" at bounding box center [401, 689] width 215 height 95
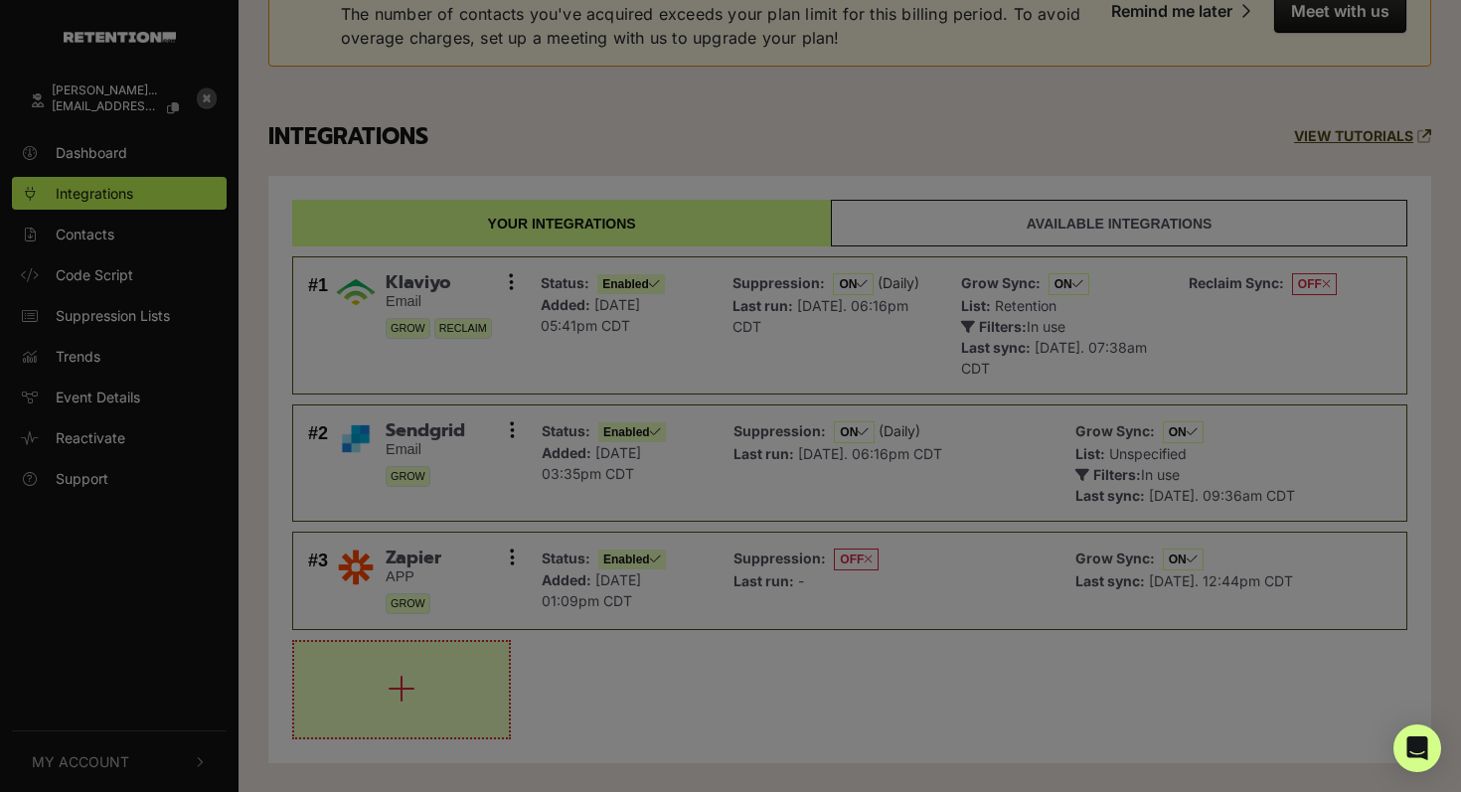
click at [376, 675] on div at bounding box center [730, 396] width 1461 height 792
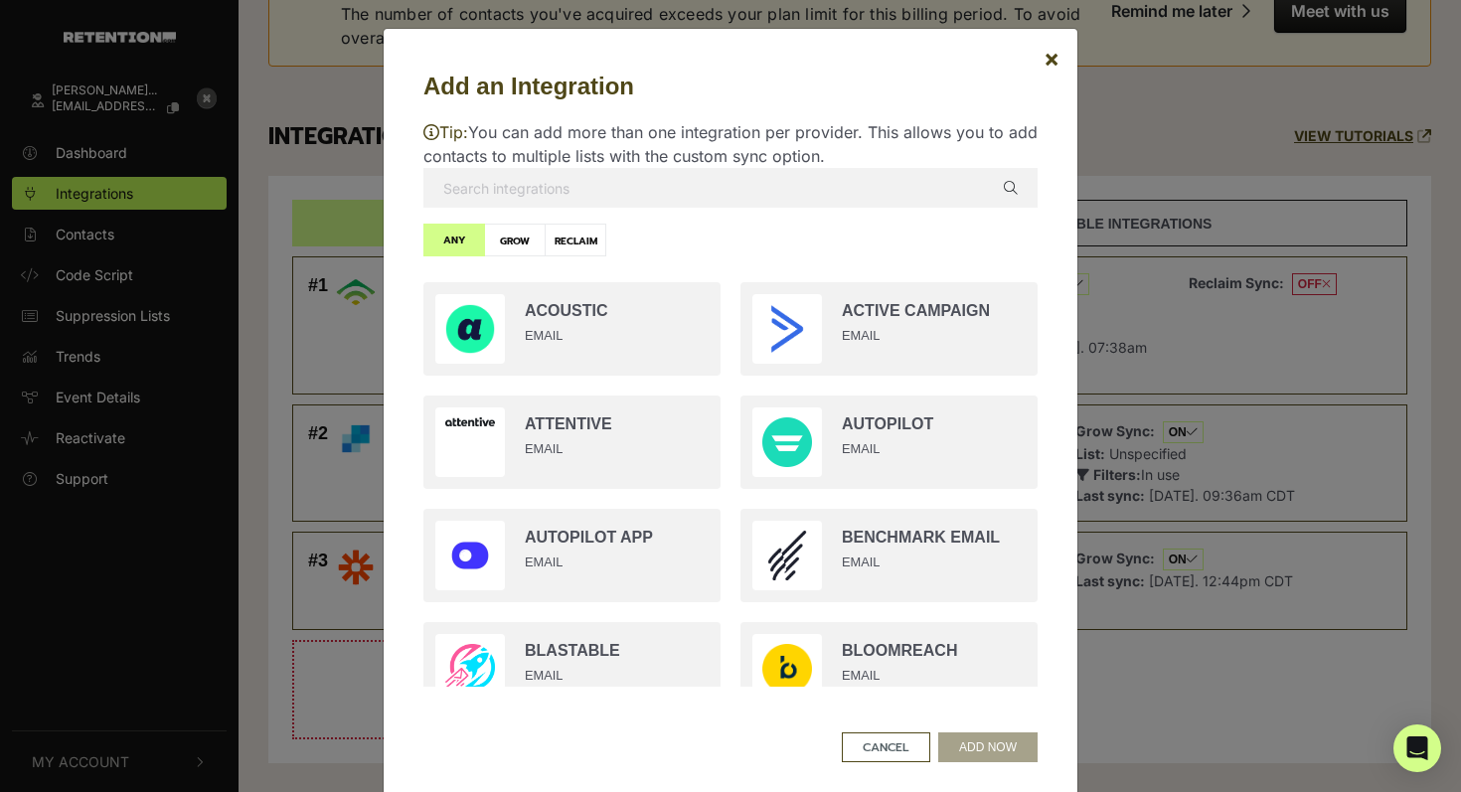
click at [739, 196] on input "text" at bounding box center [731, 188] width 614 height 40
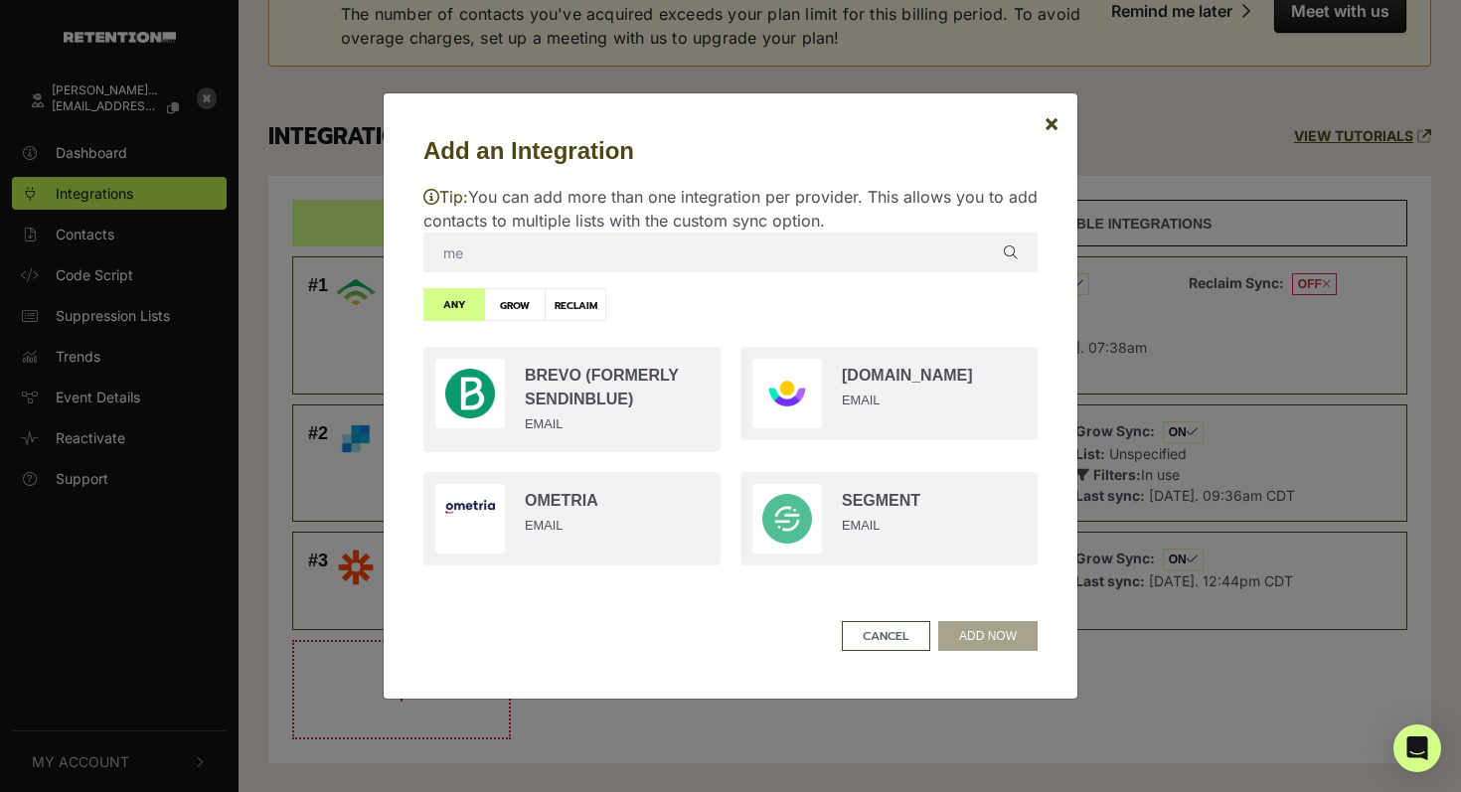
type input "m"
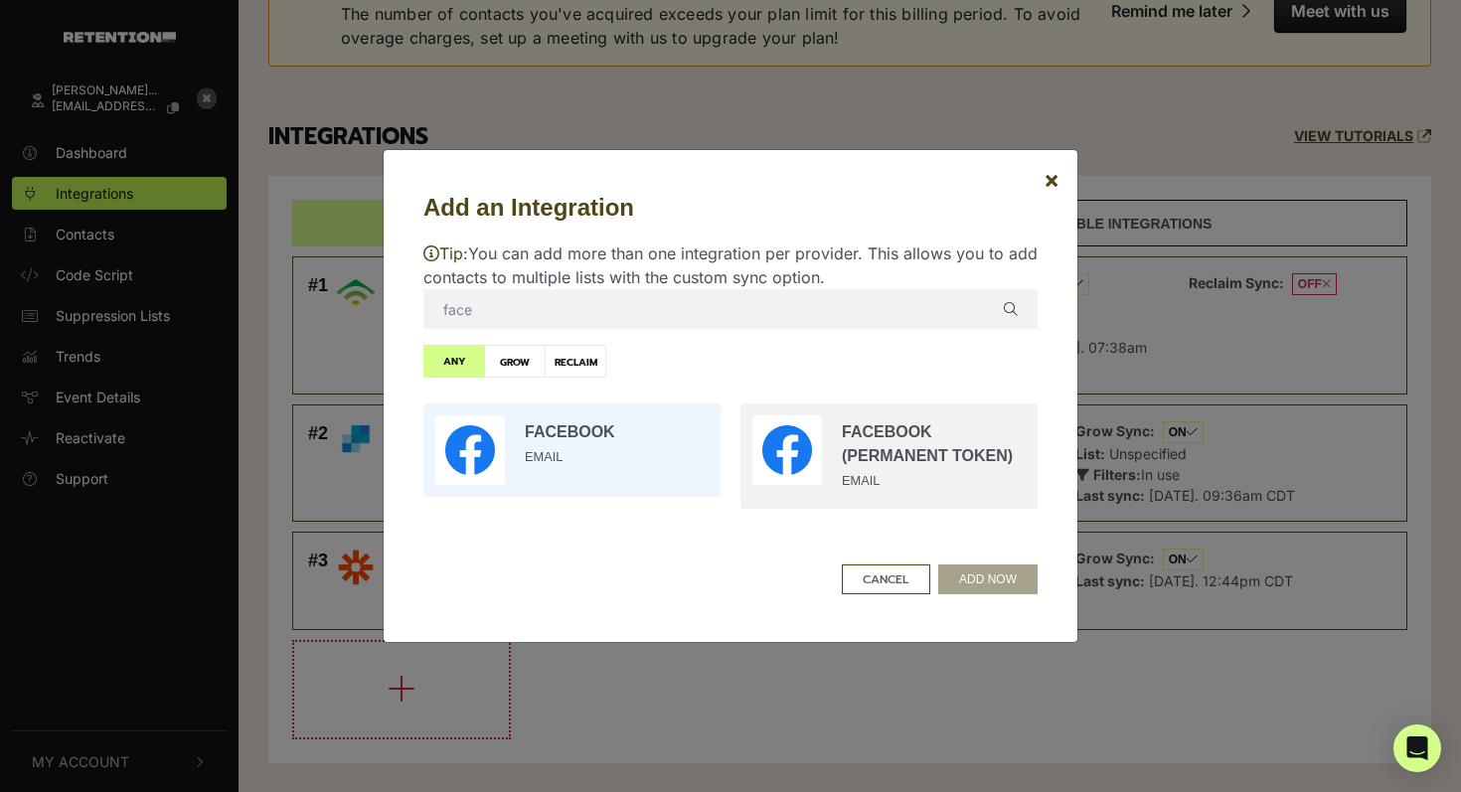
type input "face"
click at [609, 443] on input "radio" at bounding box center [572, 450] width 317 height 113
radio input "true"
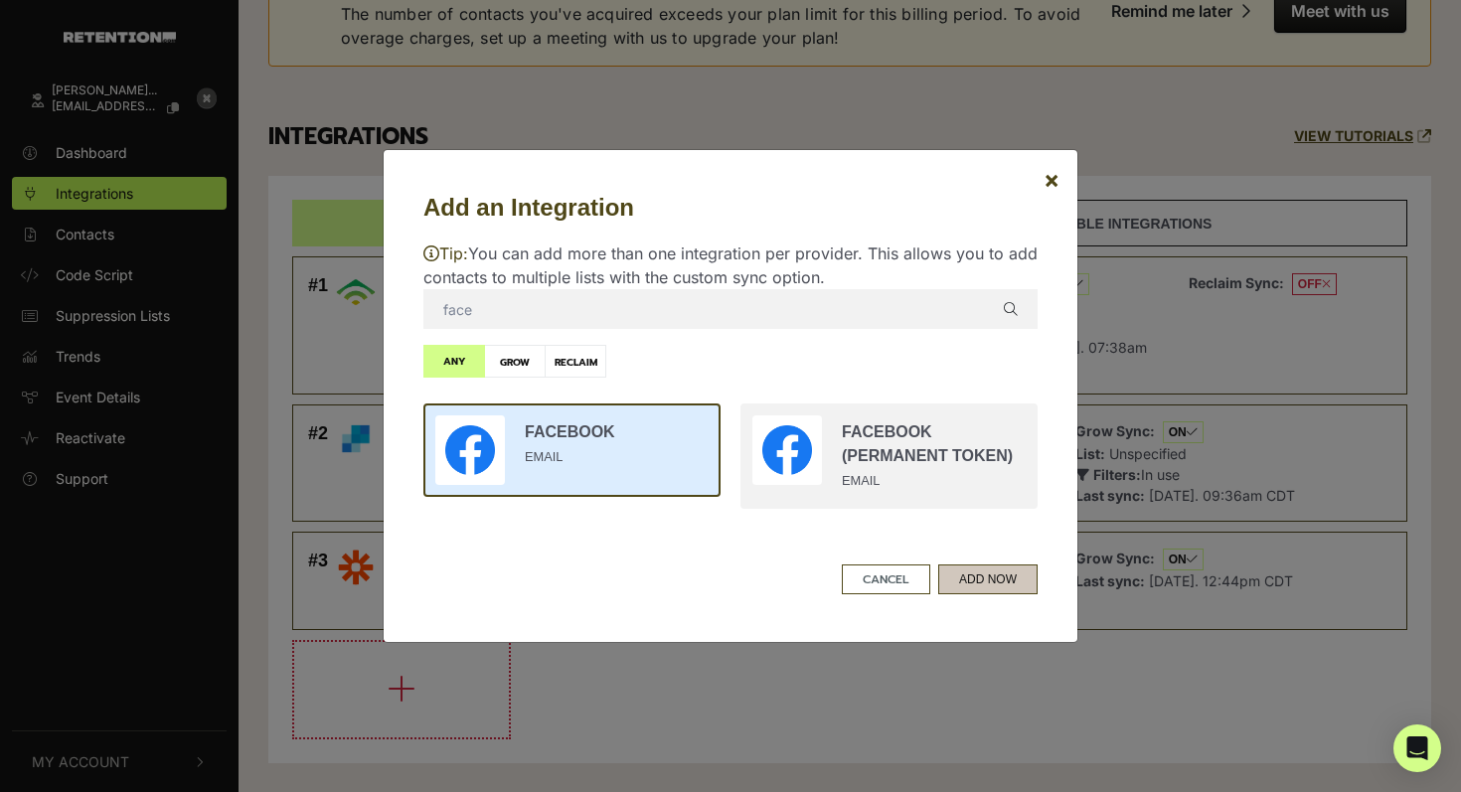
click at [985, 583] on button "ADD NOW" at bounding box center [987, 580] width 99 height 30
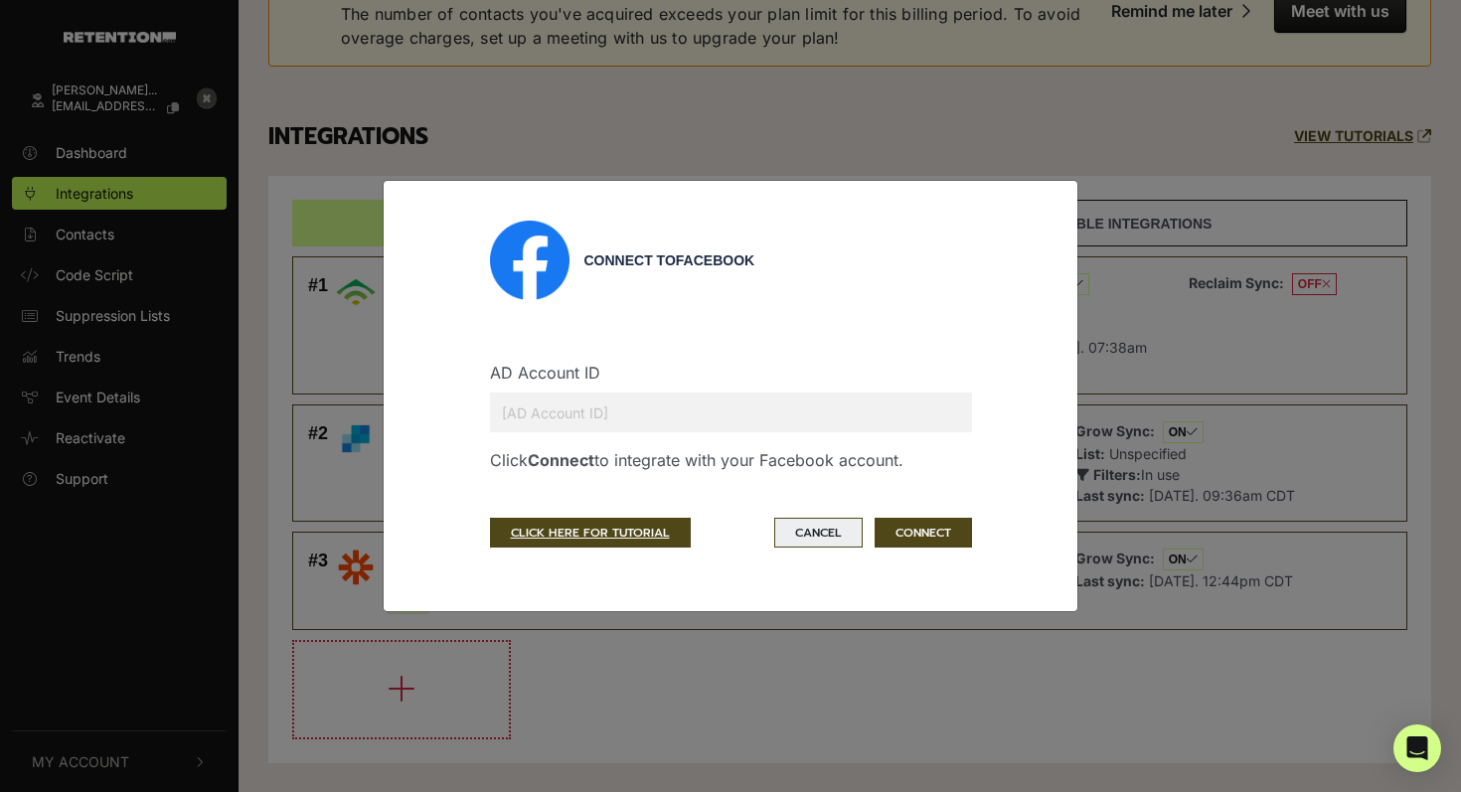
click at [826, 535] on button "Cancel" at bounding box center [818, 533] width 88 height 30
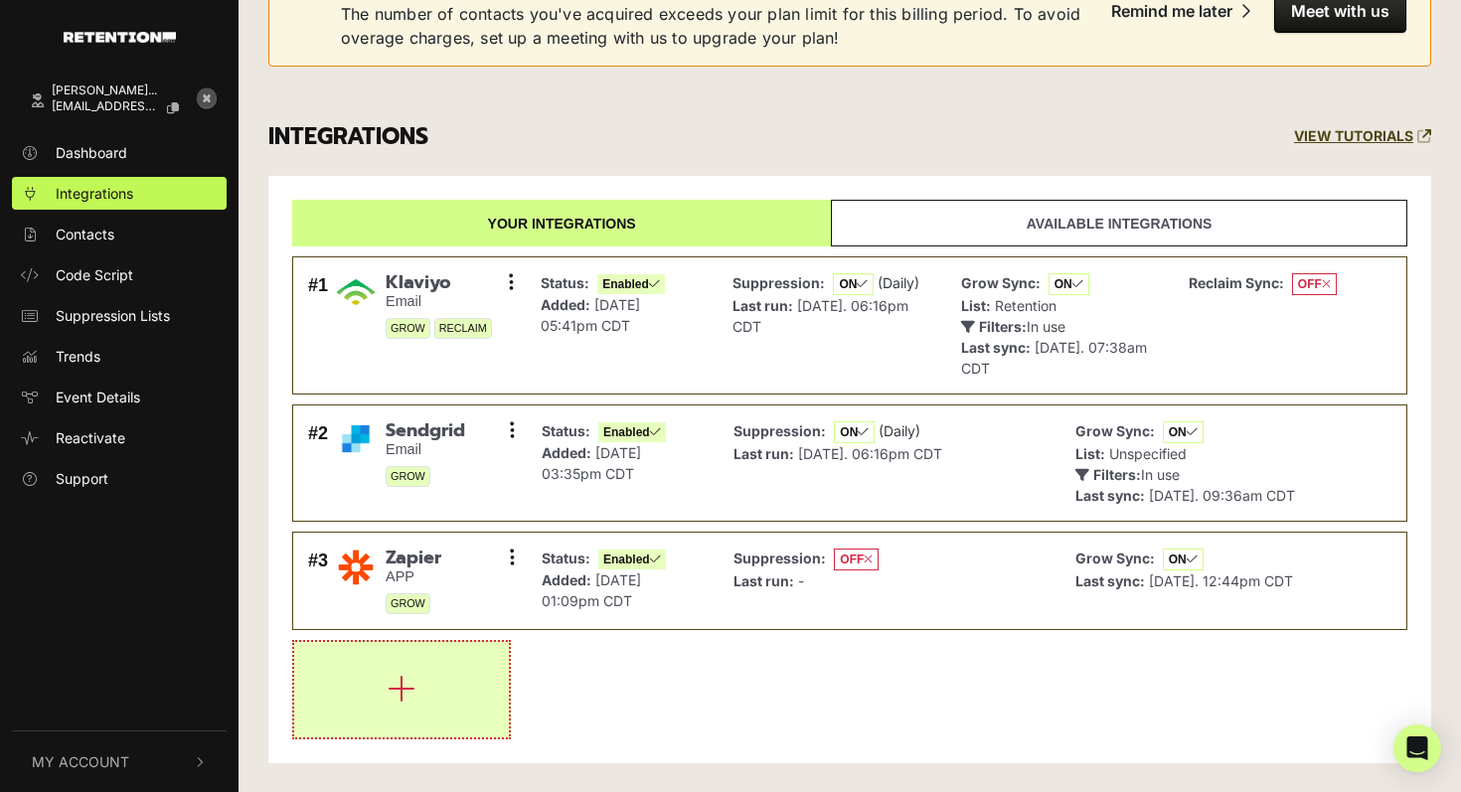
click at [408, 689] on icon "button" at bounding box center [402, 689] width 28 height 32
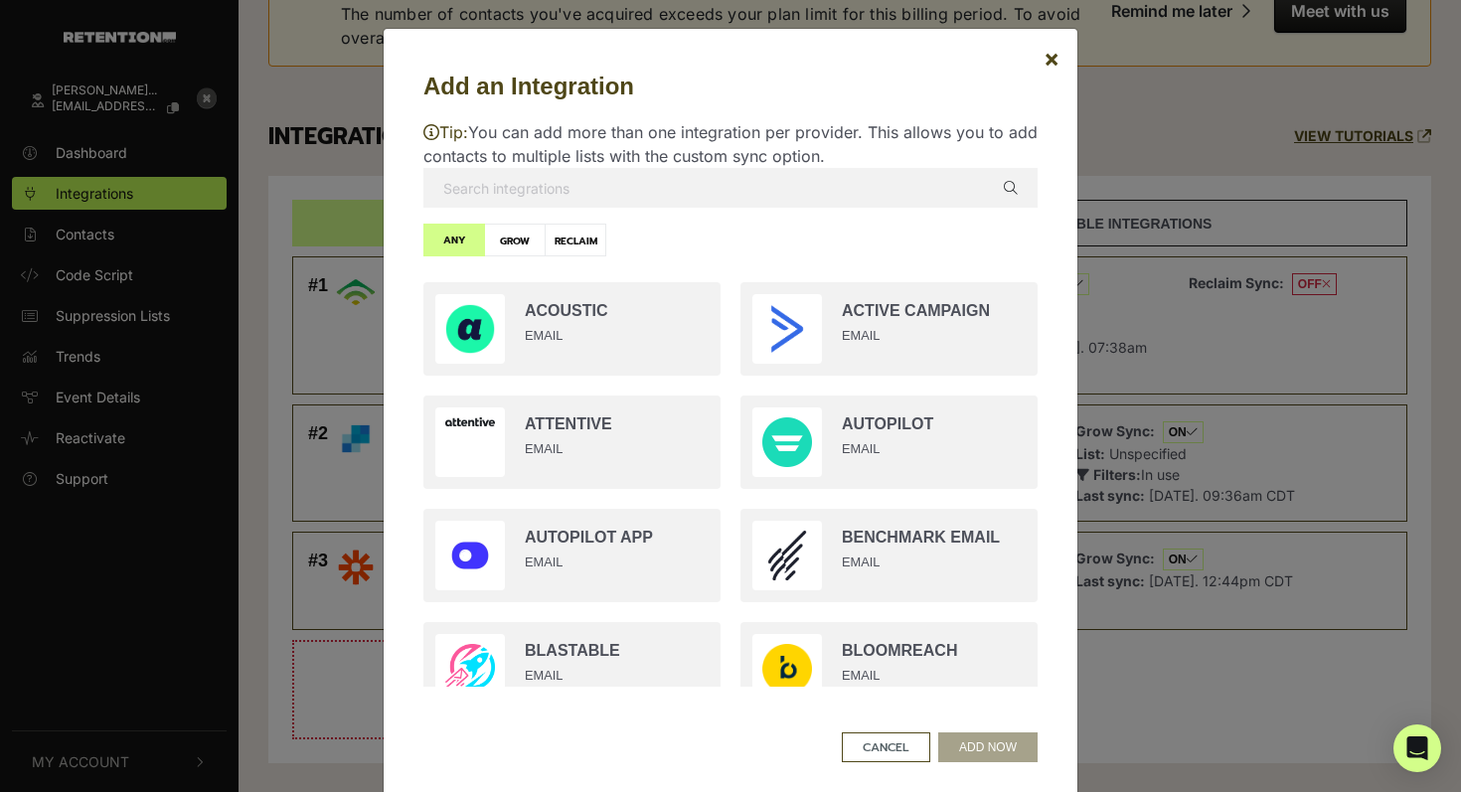
click at [705, 184] on input "text" at bounding box center [731, 188] width 614 height 40
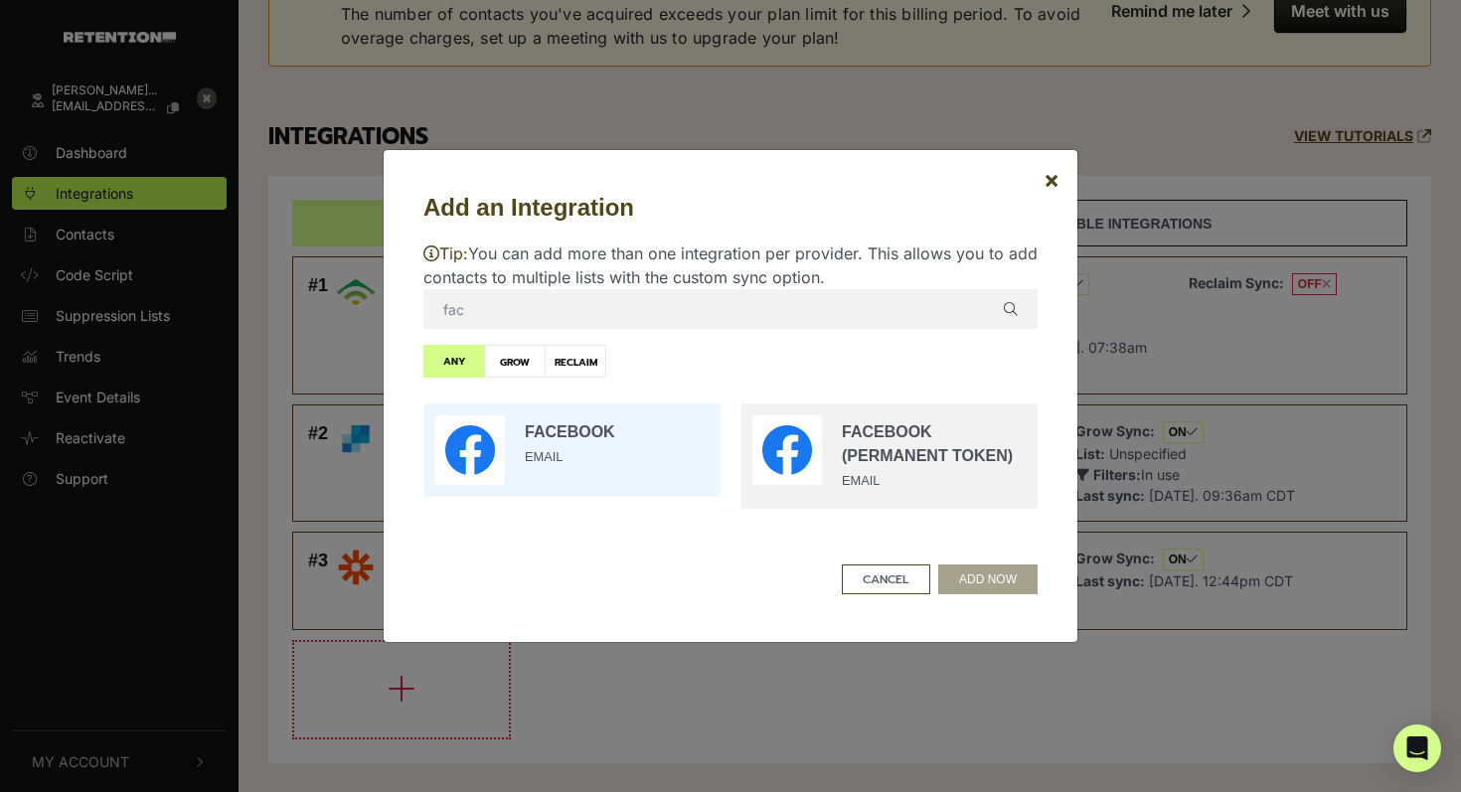
type input "fac"
click at [542, 445] on input "radio" at bounding box center [572, 450] width 317 height 113
radio input "true"
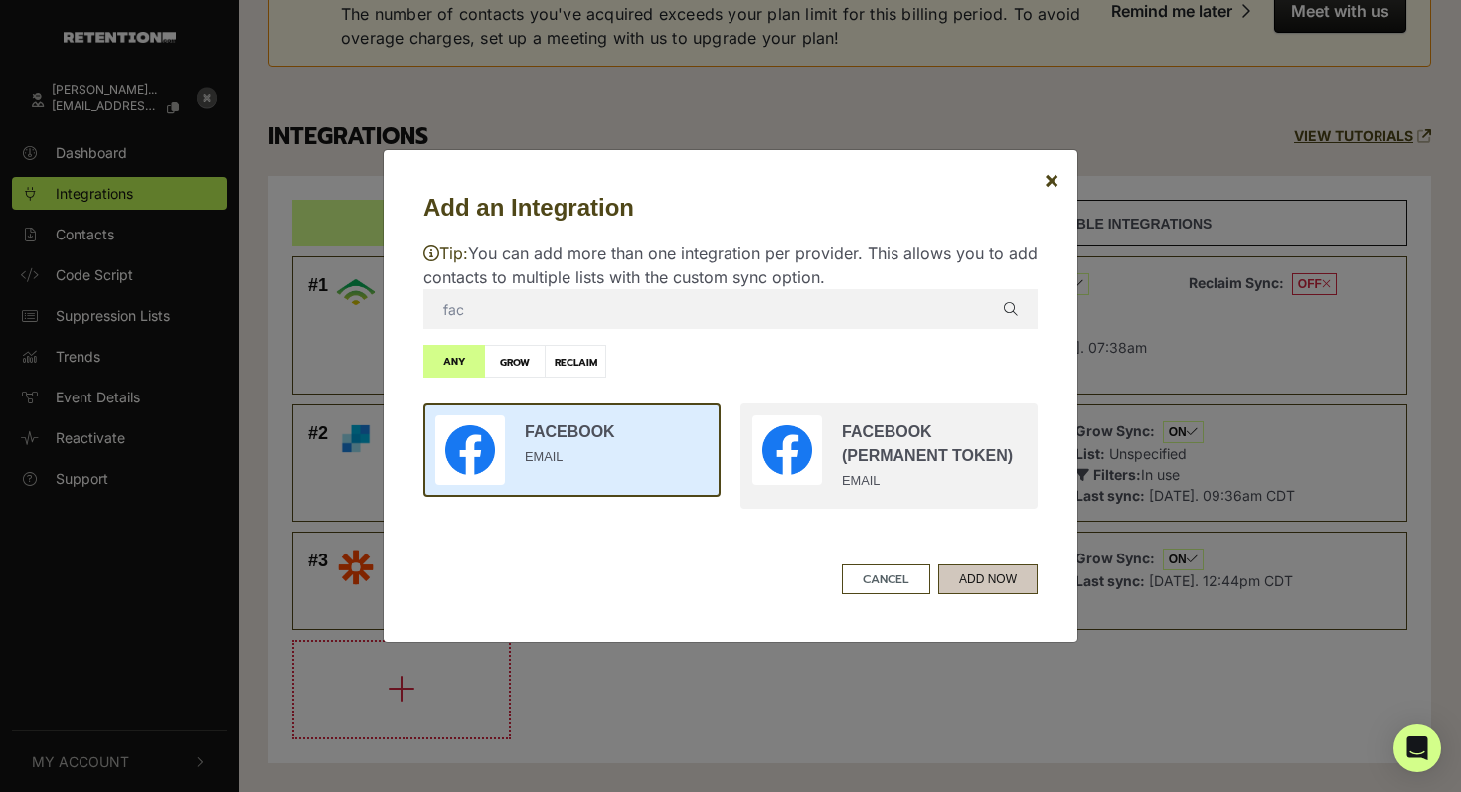
click at [1008, 577] on button "ADD NOW" at bounding box center [987, 580] width 99 height 30
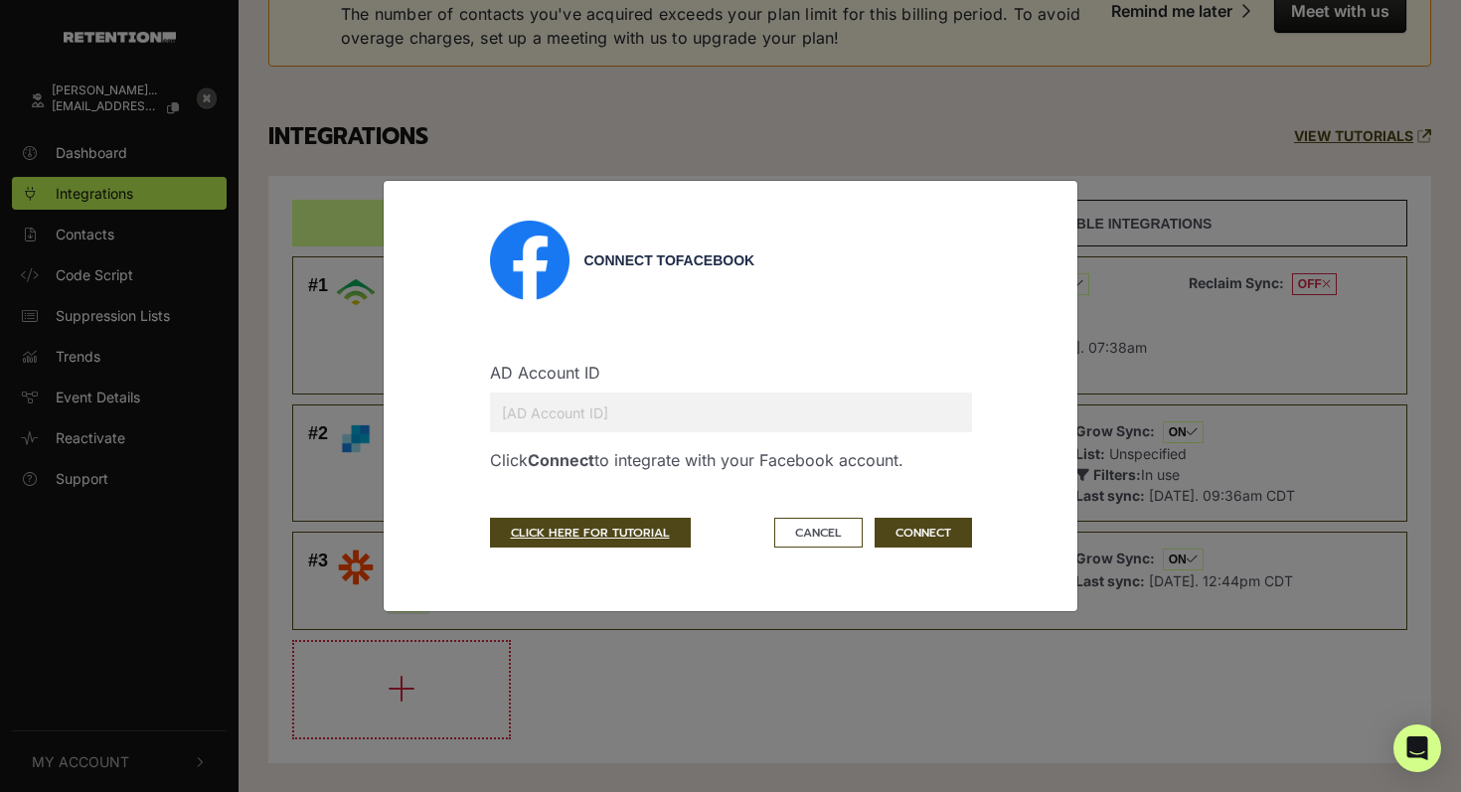
click at [646, 413] on input "text" at bounding box center [731, 413] width 482 height 40
paste input "991253236049279"
type input "991253236049279"
click at [920, 345] on div "AD Account ID 991253236049279" at bounding box center [731, 394] width 482 height 108
click at [919, 539] on button "CONNECT" at bounding box center [923, 533] width 97 height 30
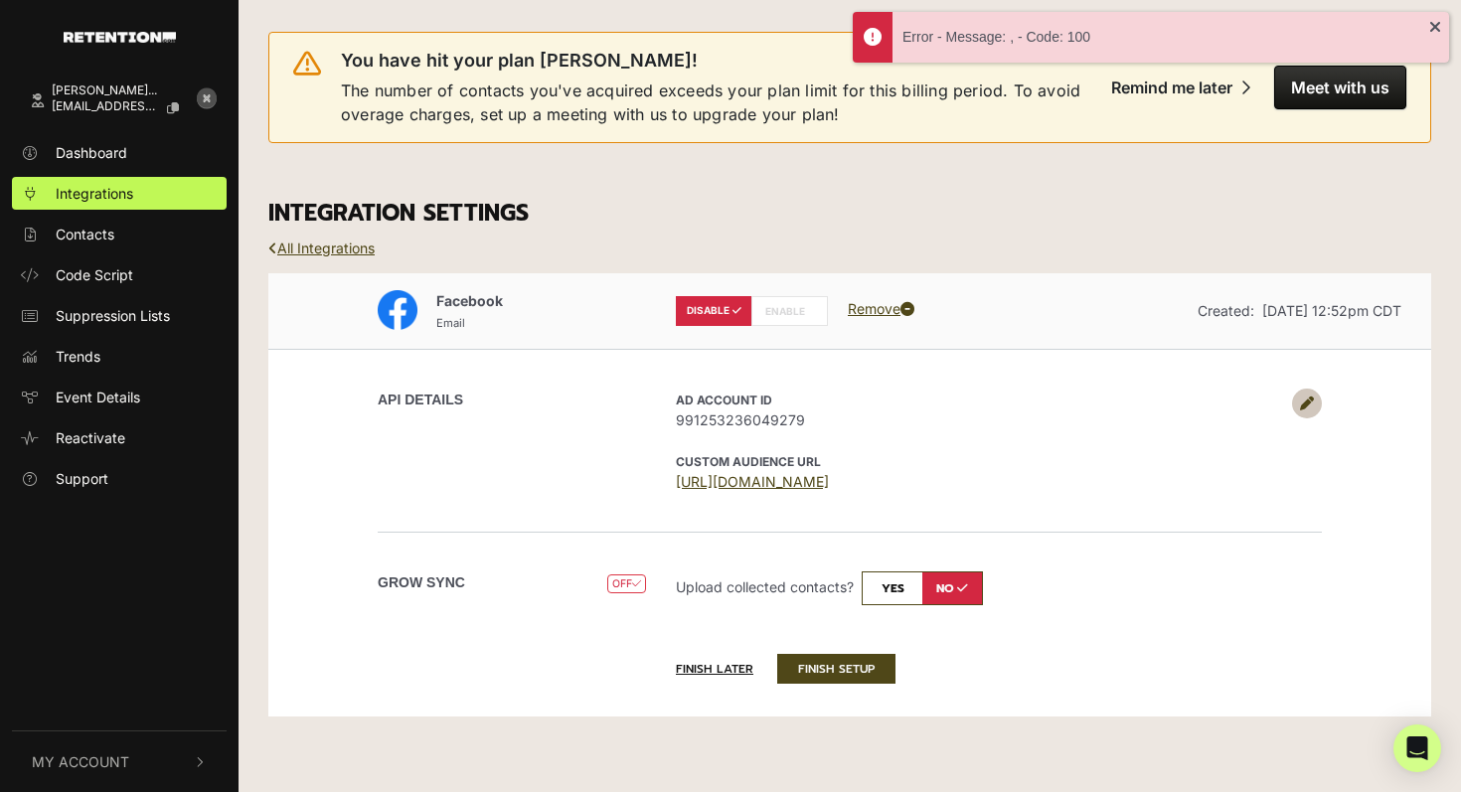
click at [796, 317] on label "ENABLE" at bounding box center [790, 311] width 77 height 30
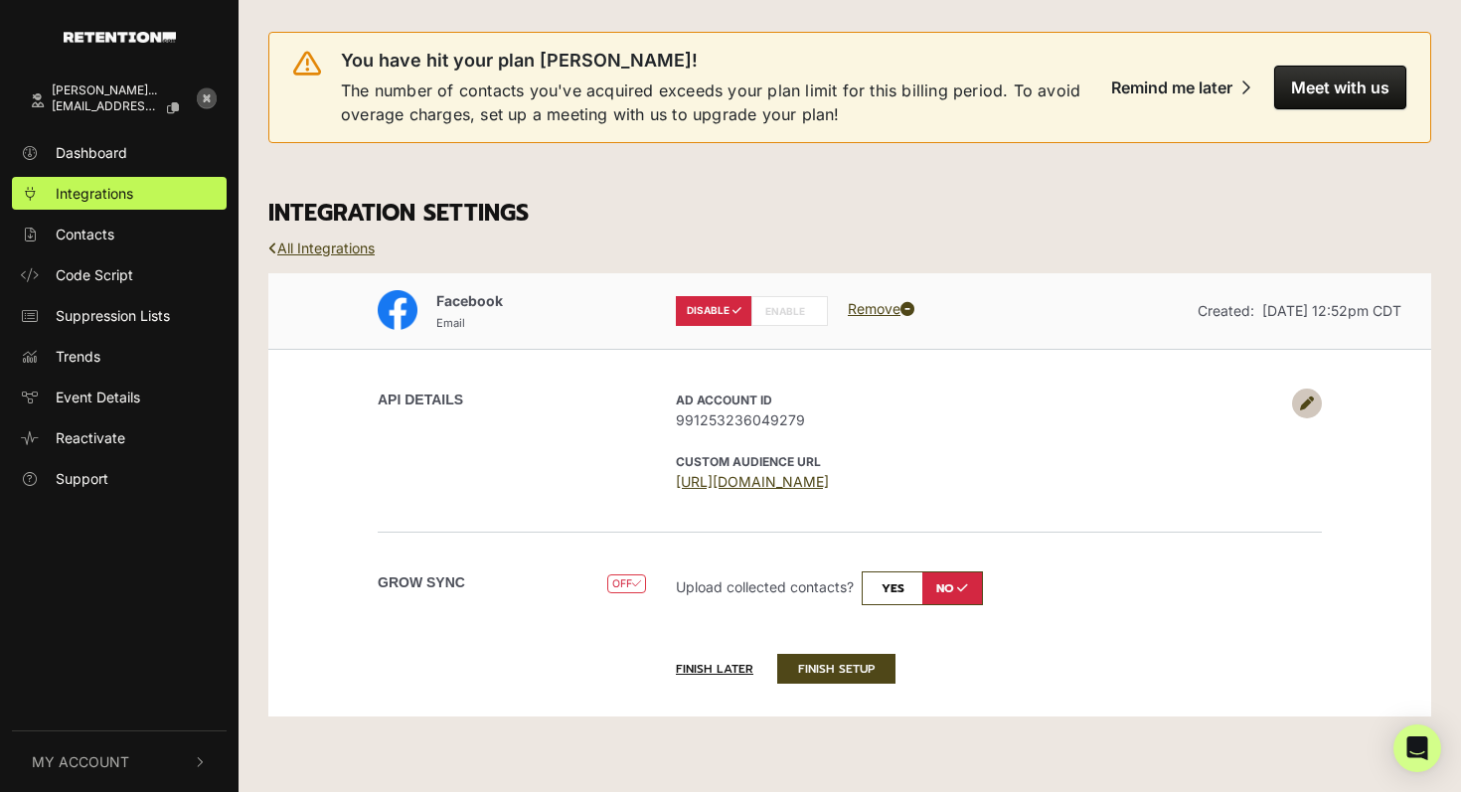
radio input "false"
radio input "true"
click at [796, 317] on label "ENABLE" at bounding box center [790, 311] width 77 height 30
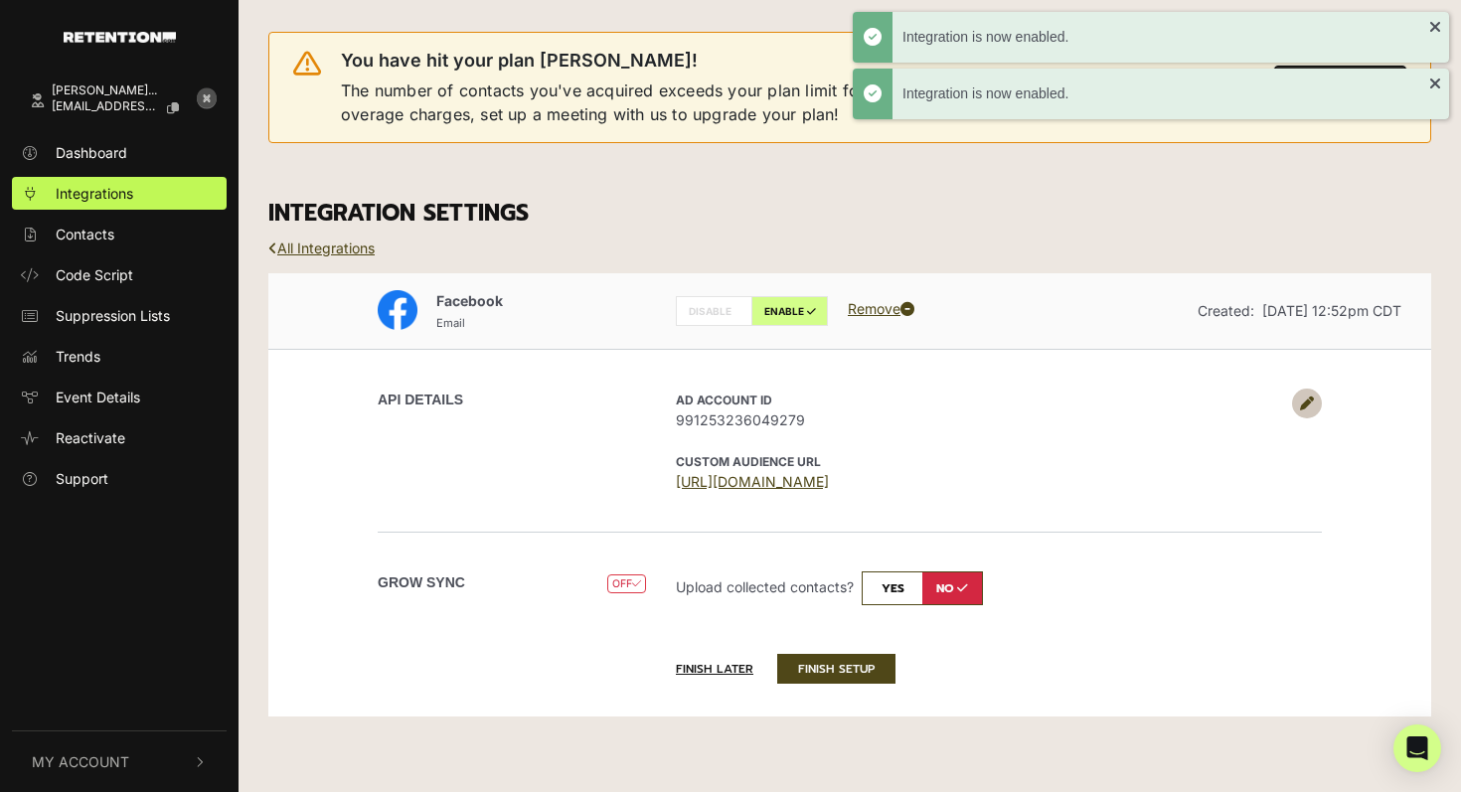
click at [898, 582] on input "checkbox" at bounding box center [922, 589] width 121 height 34
checkbox input "true"
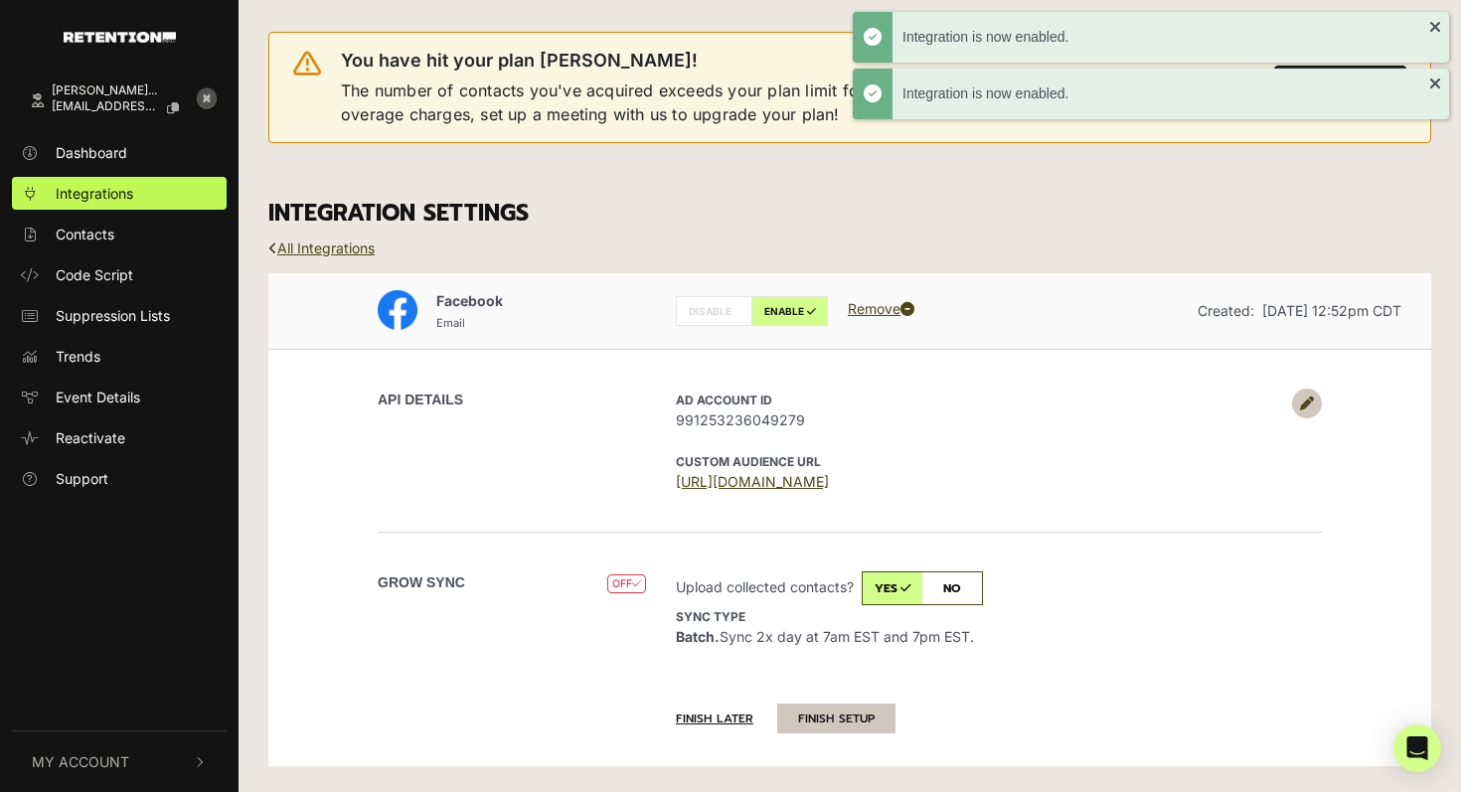
click at [830, 718] on button "FINISH SETUP" at bounding box center [836, 719] width 118 height 30
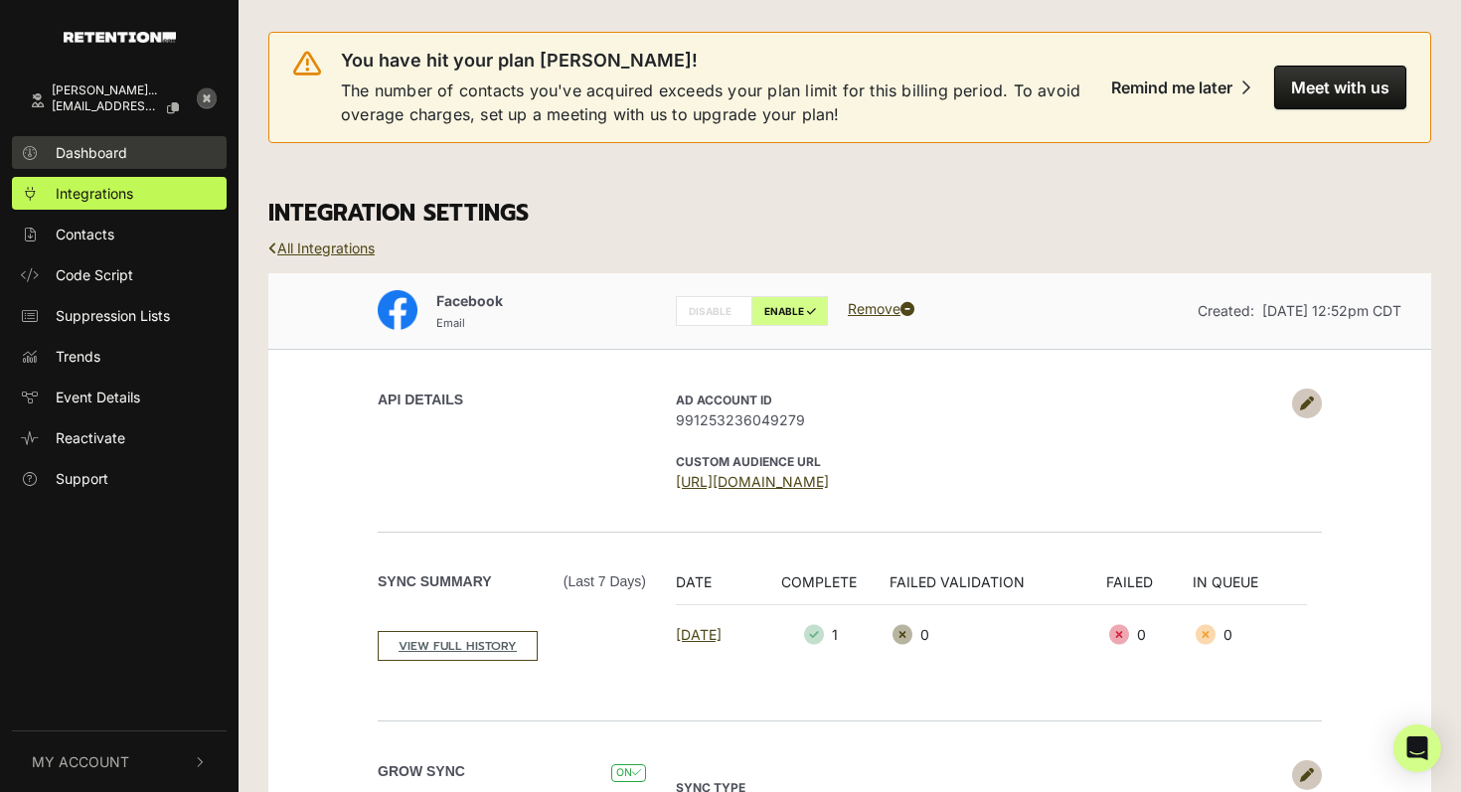
click at [132, 156] on link "Dashboard" at bounding box center [119, 152] width 215 height 33
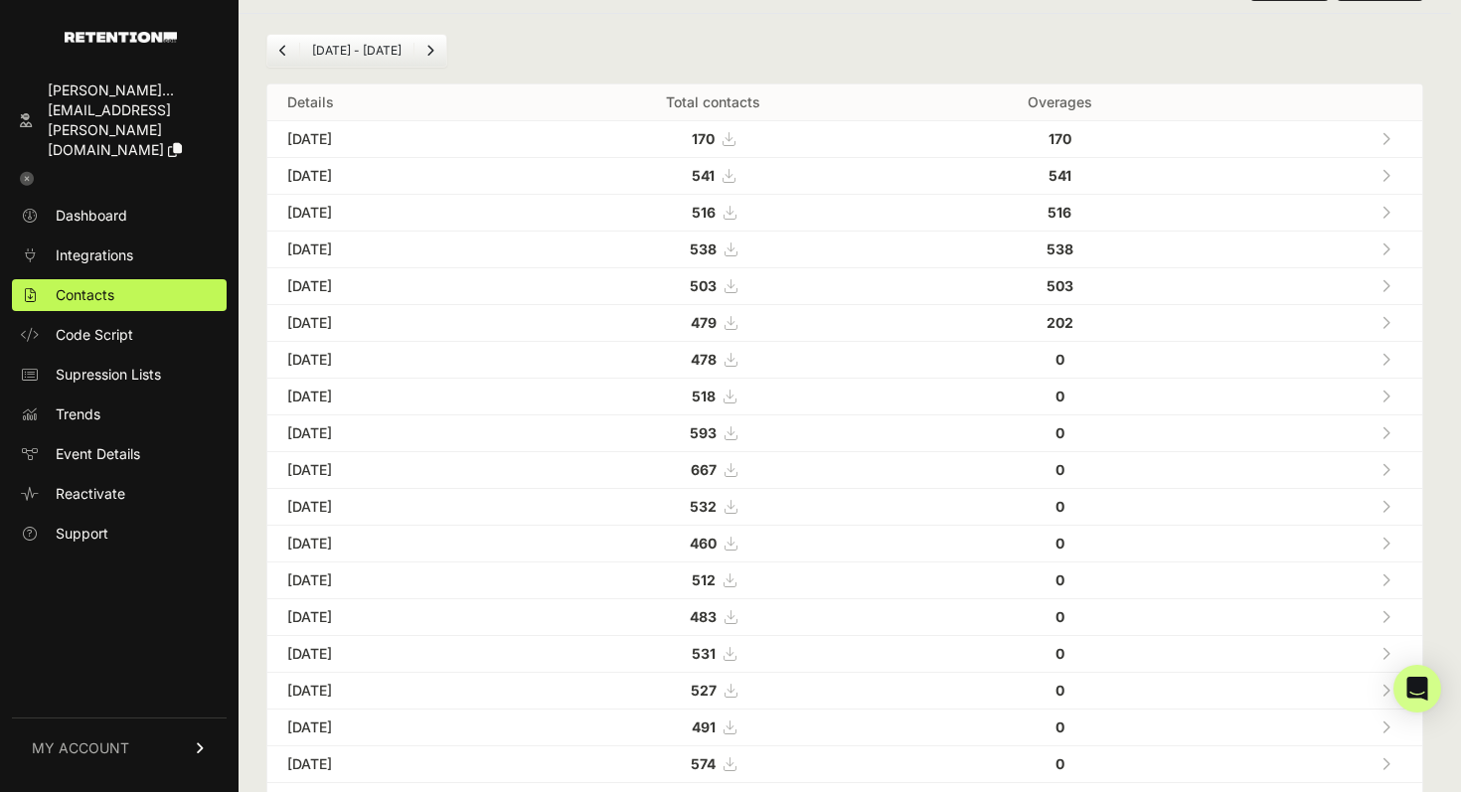
scroll to position [185, 0]
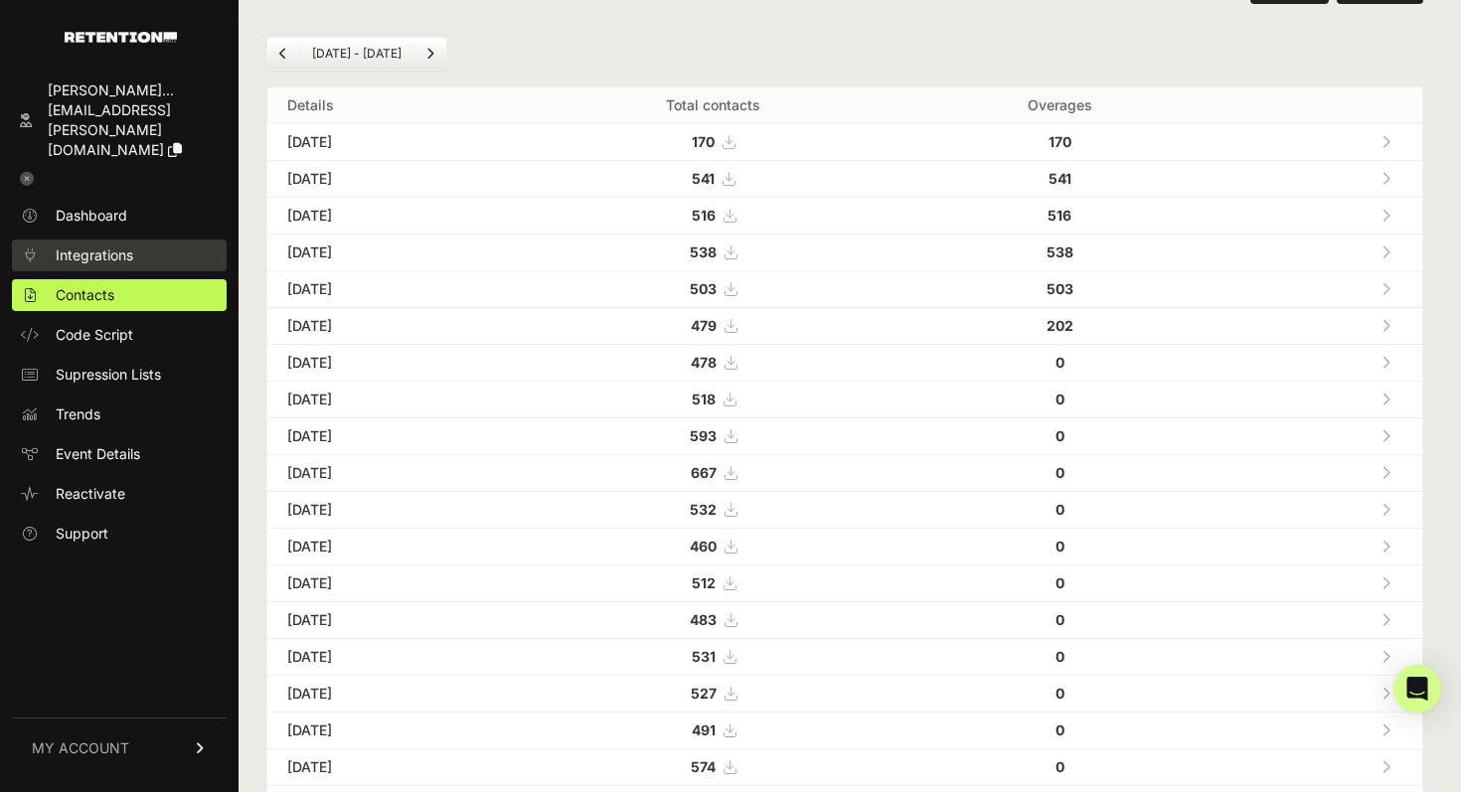
click at [119, 246] on span "Integrations" at bounding box center [95, 256] width 78 height 20
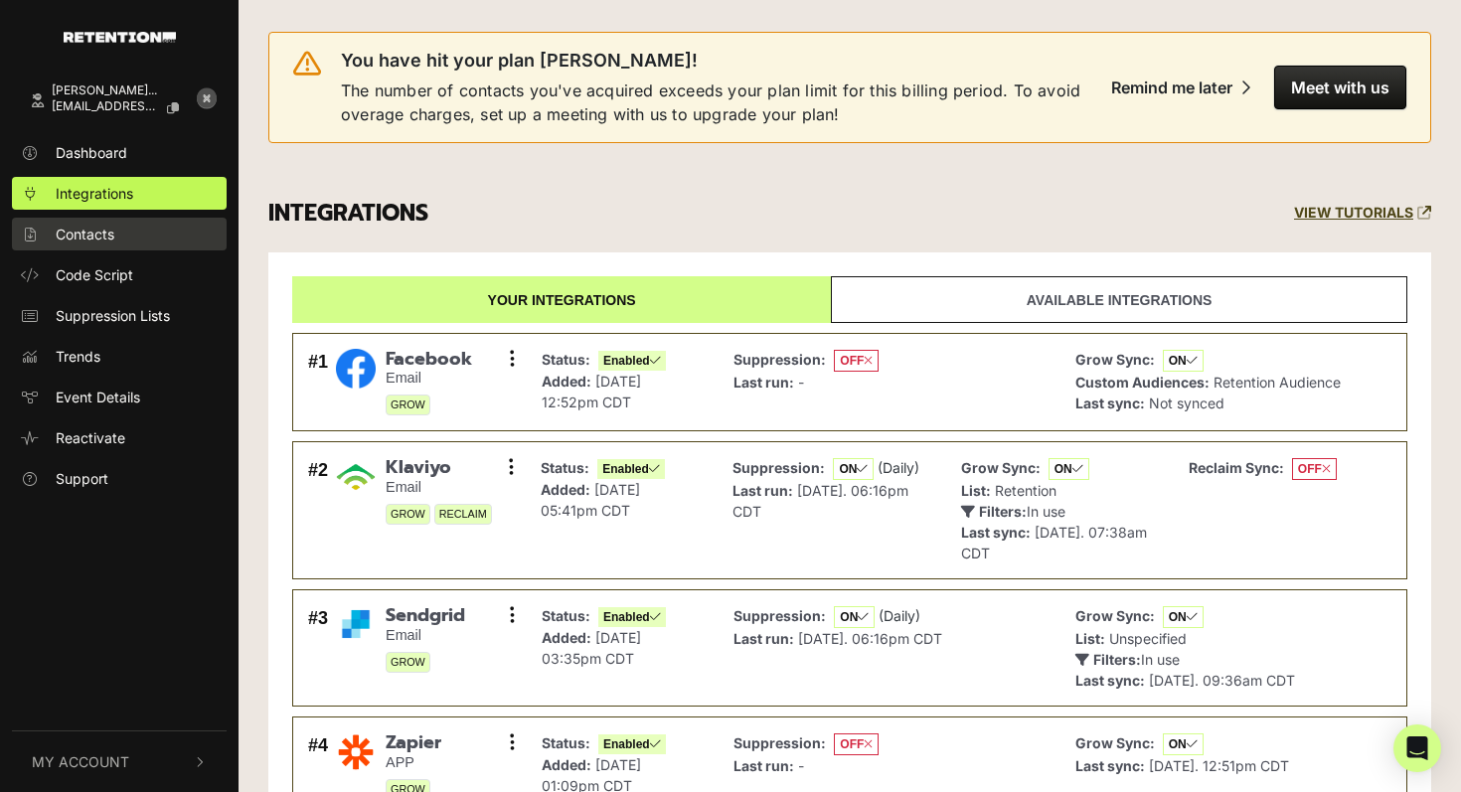
click at [97, 236] on span "Contacts" at bounding box center [85, 234] width 59 height 21
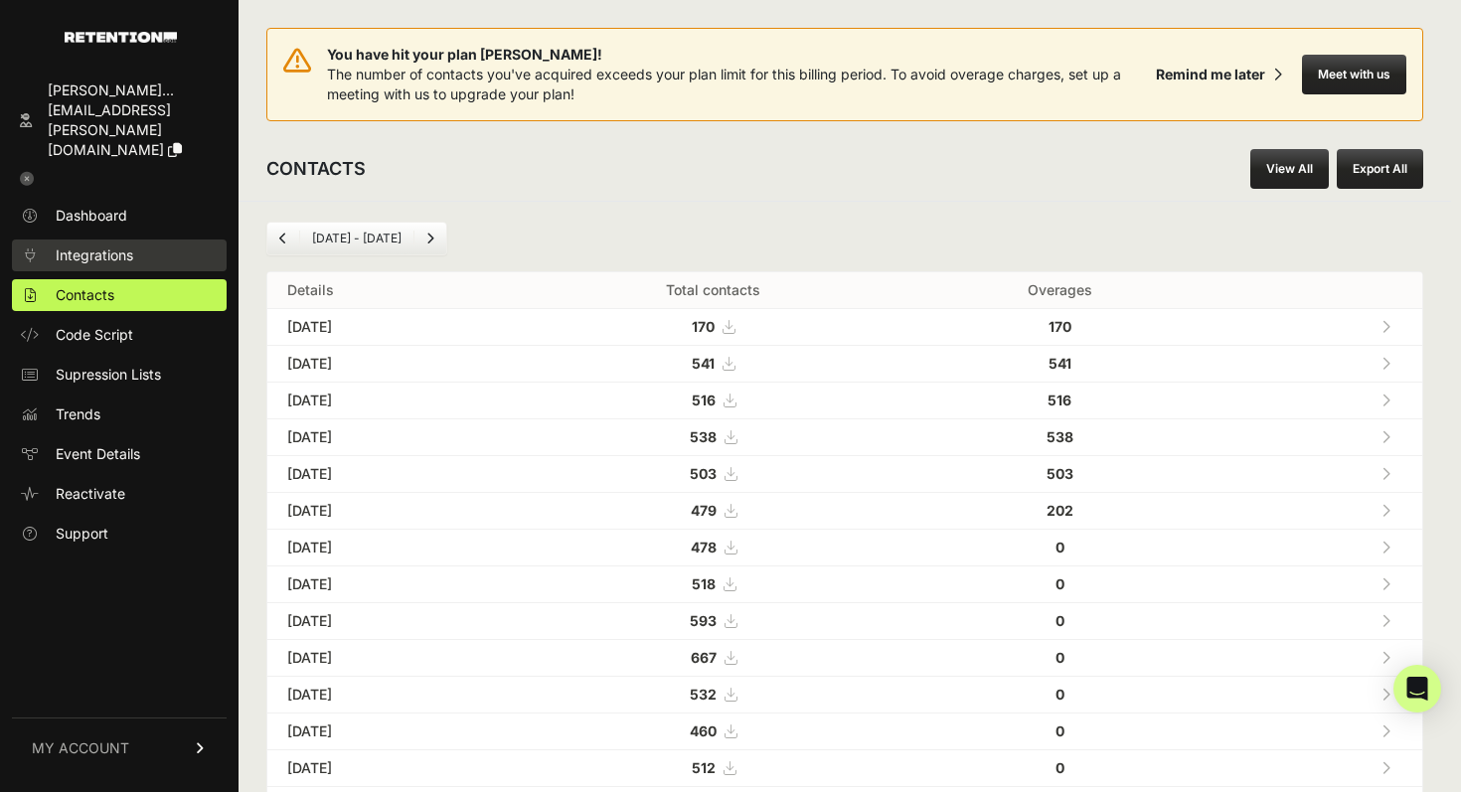
click at [127, 246] on span "Integrations" at bounding box center [95, 256] width 78 height 20
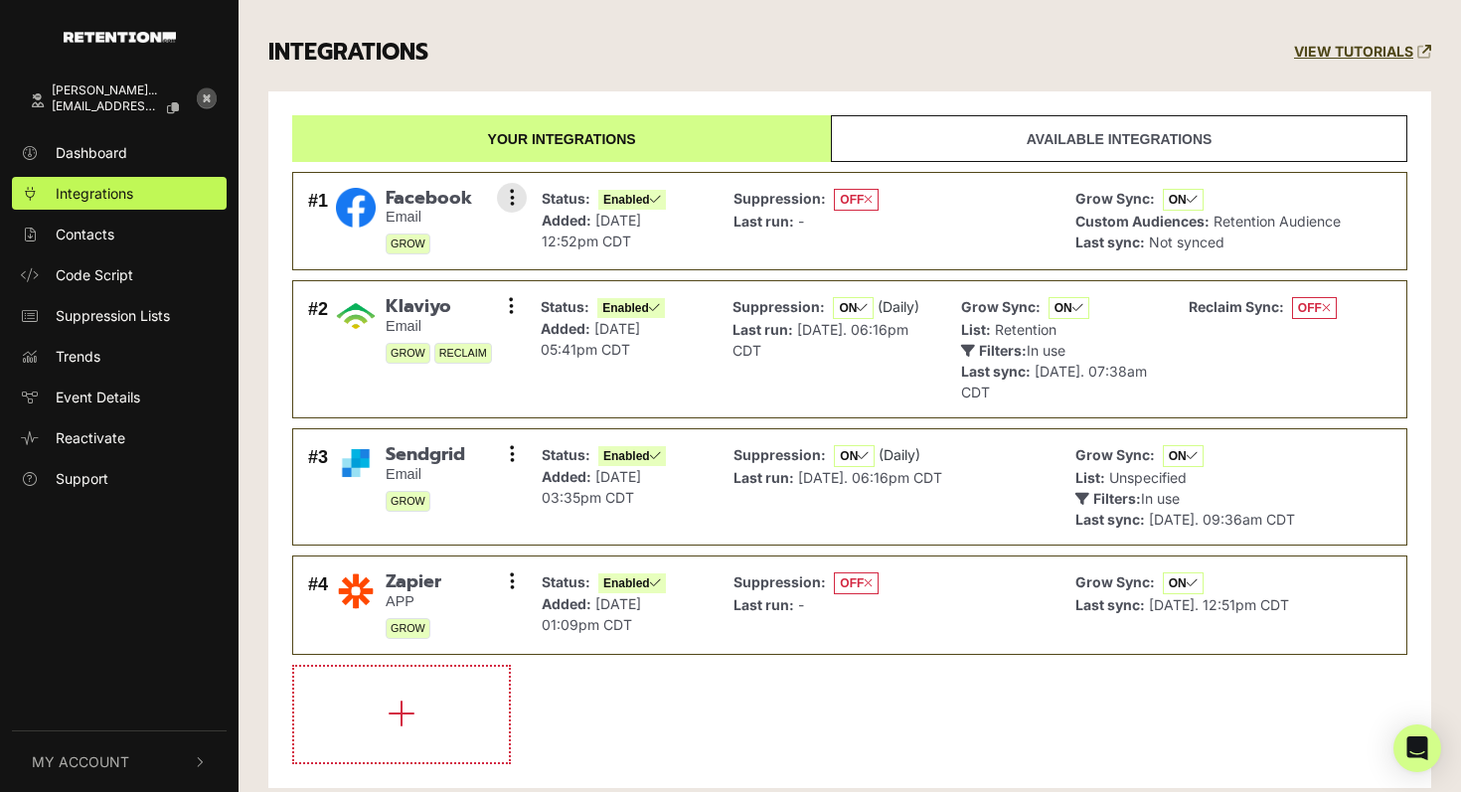
scroll to position [186, 0]
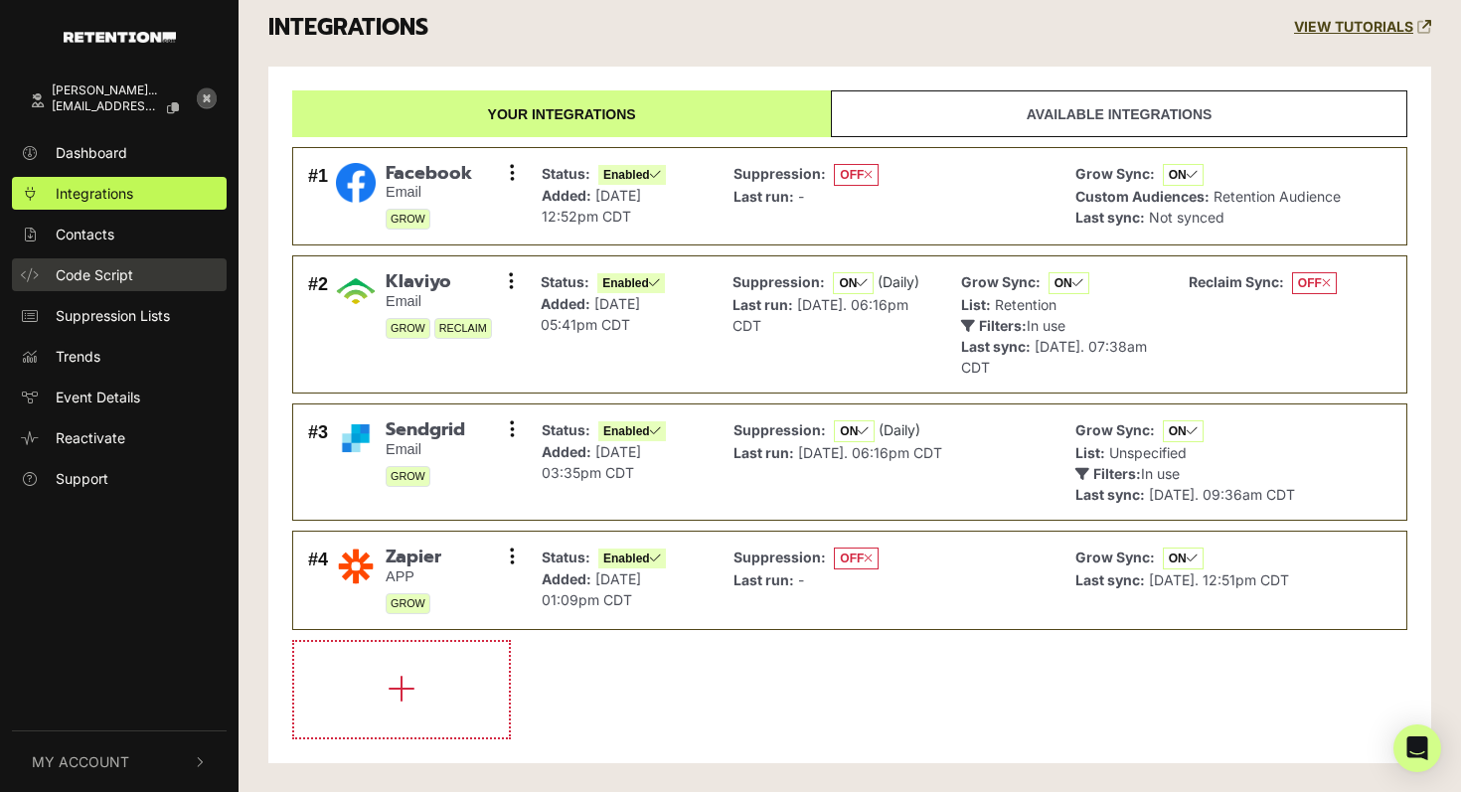
click at [86, 282] on span "Code Script" at bounding box center [95, 274] width 78 height 21
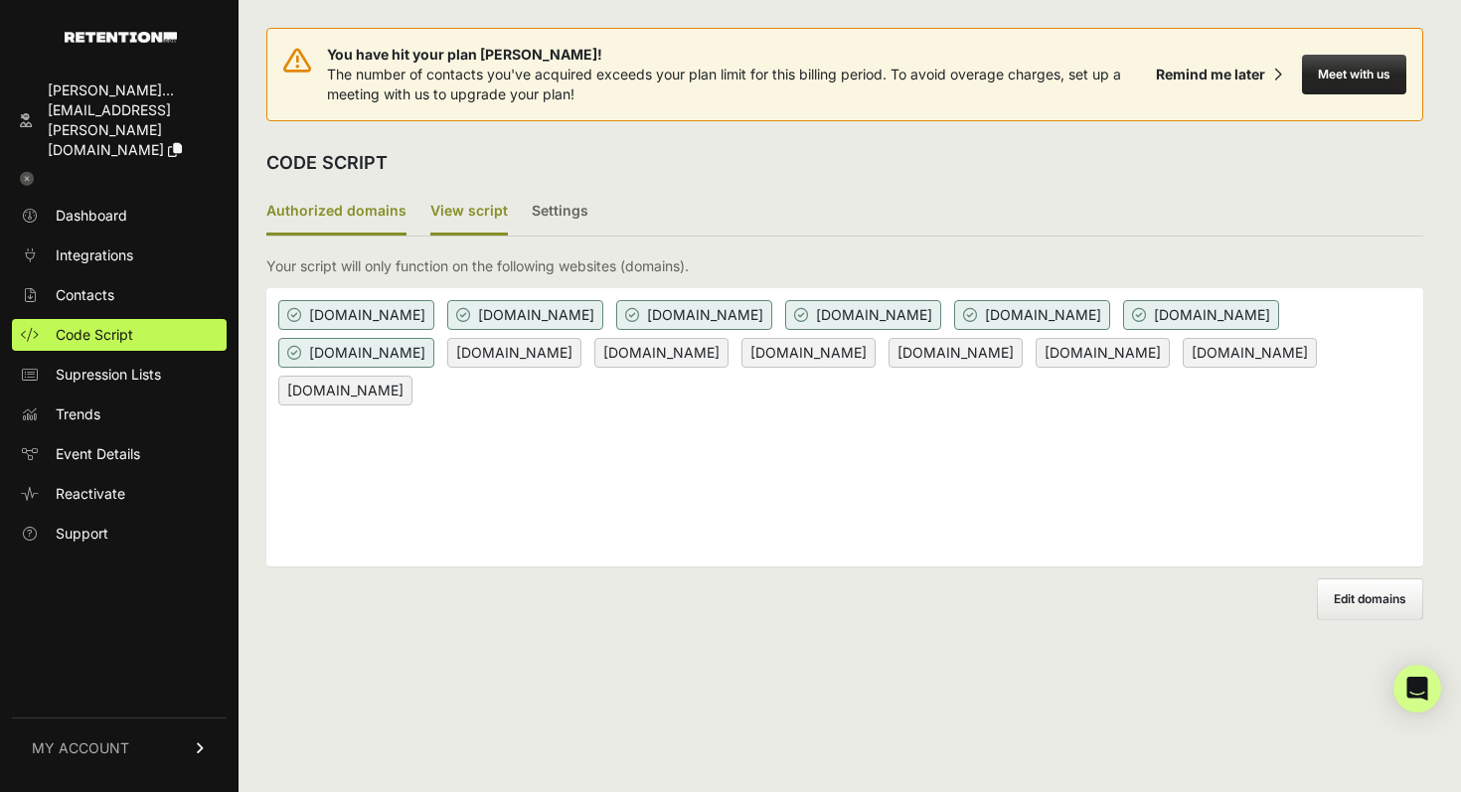
click at [474, 217] on label "View script" at bounding box center [469, 212] width 78 height 47
click at [0, 0] on input "View script" at bounding box center [0, 0] width 0 height 0
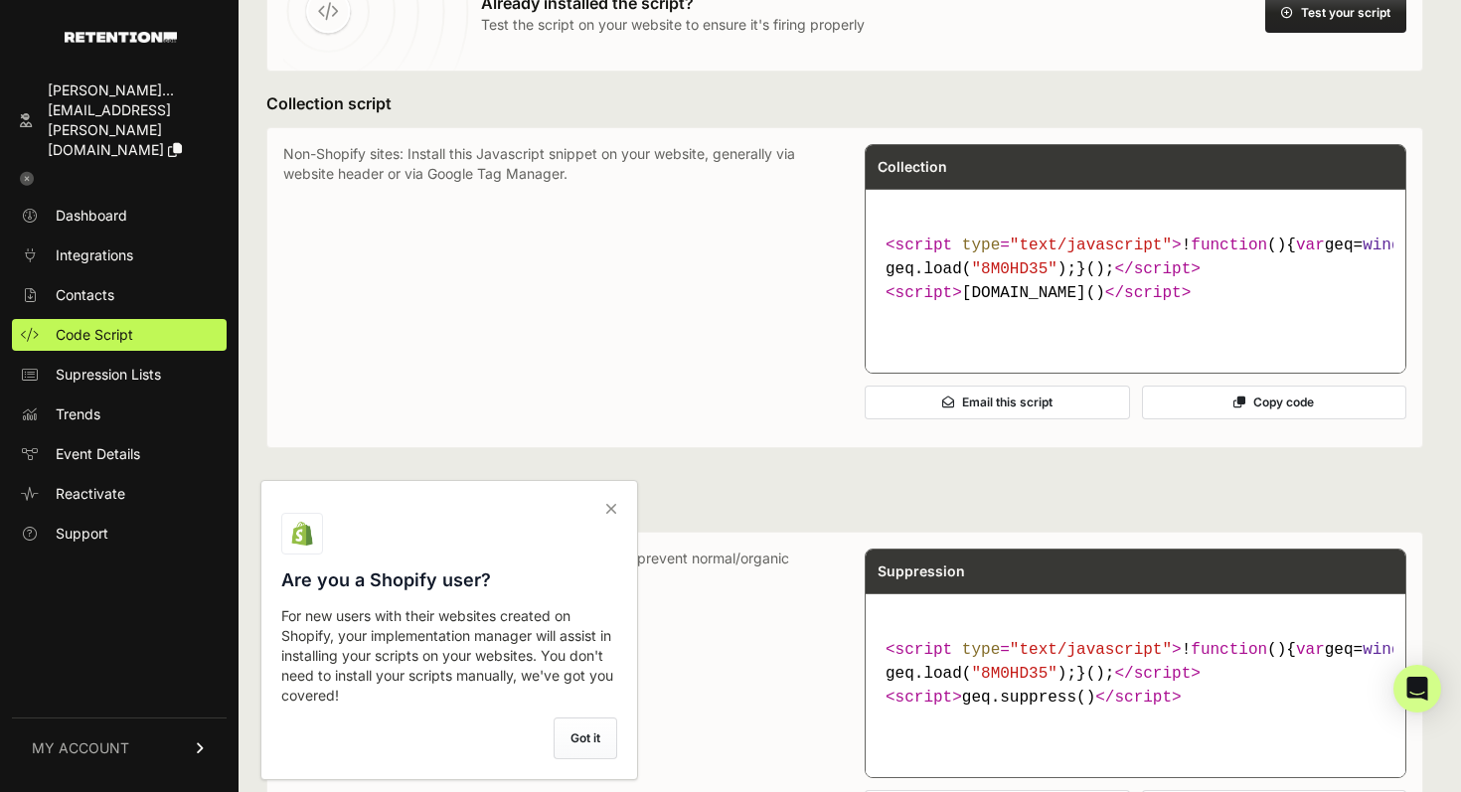
scroll to position [295, 0]
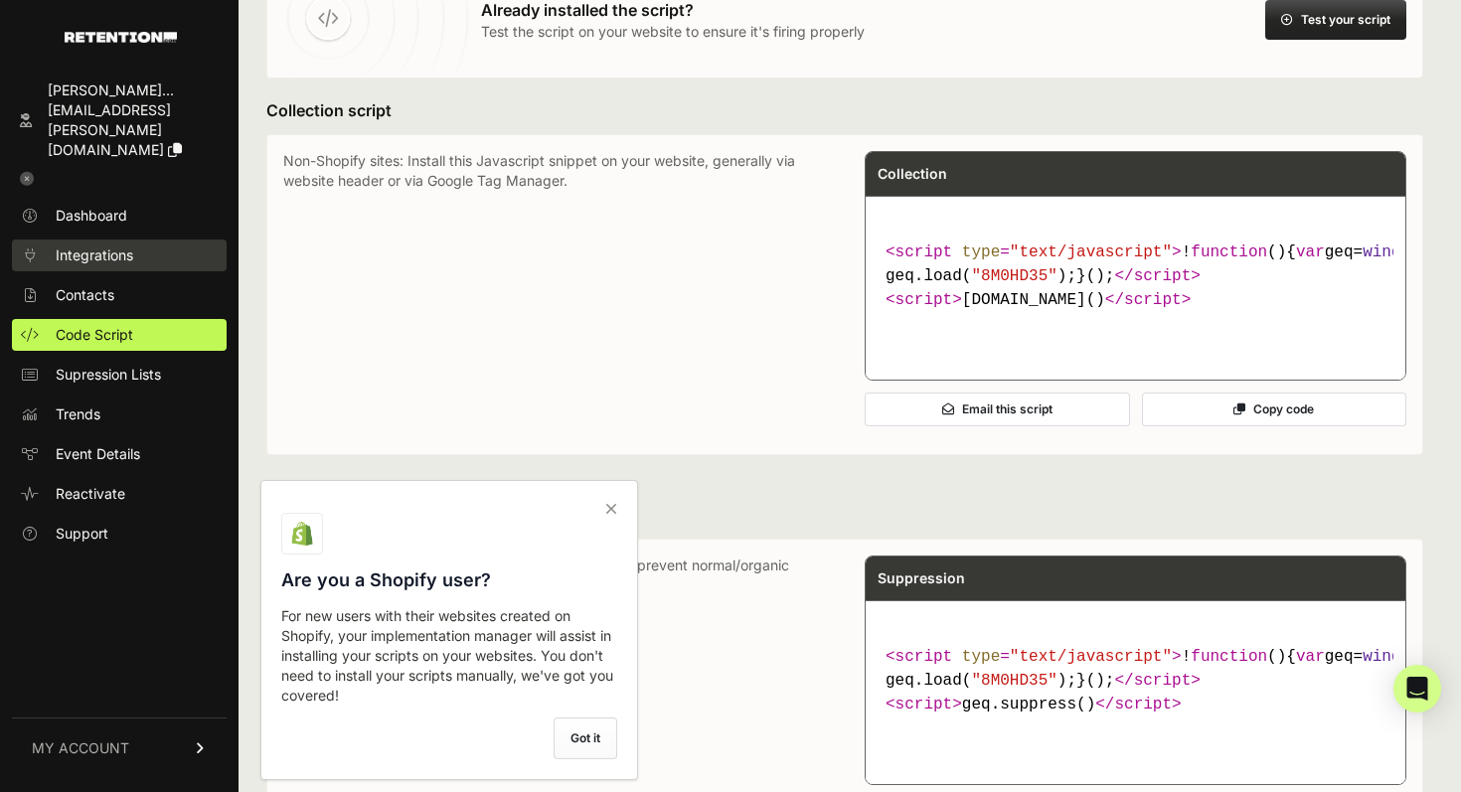
click at [126, 240] on link "Integrations" at bounding box center [119, 256] width 215 height 32
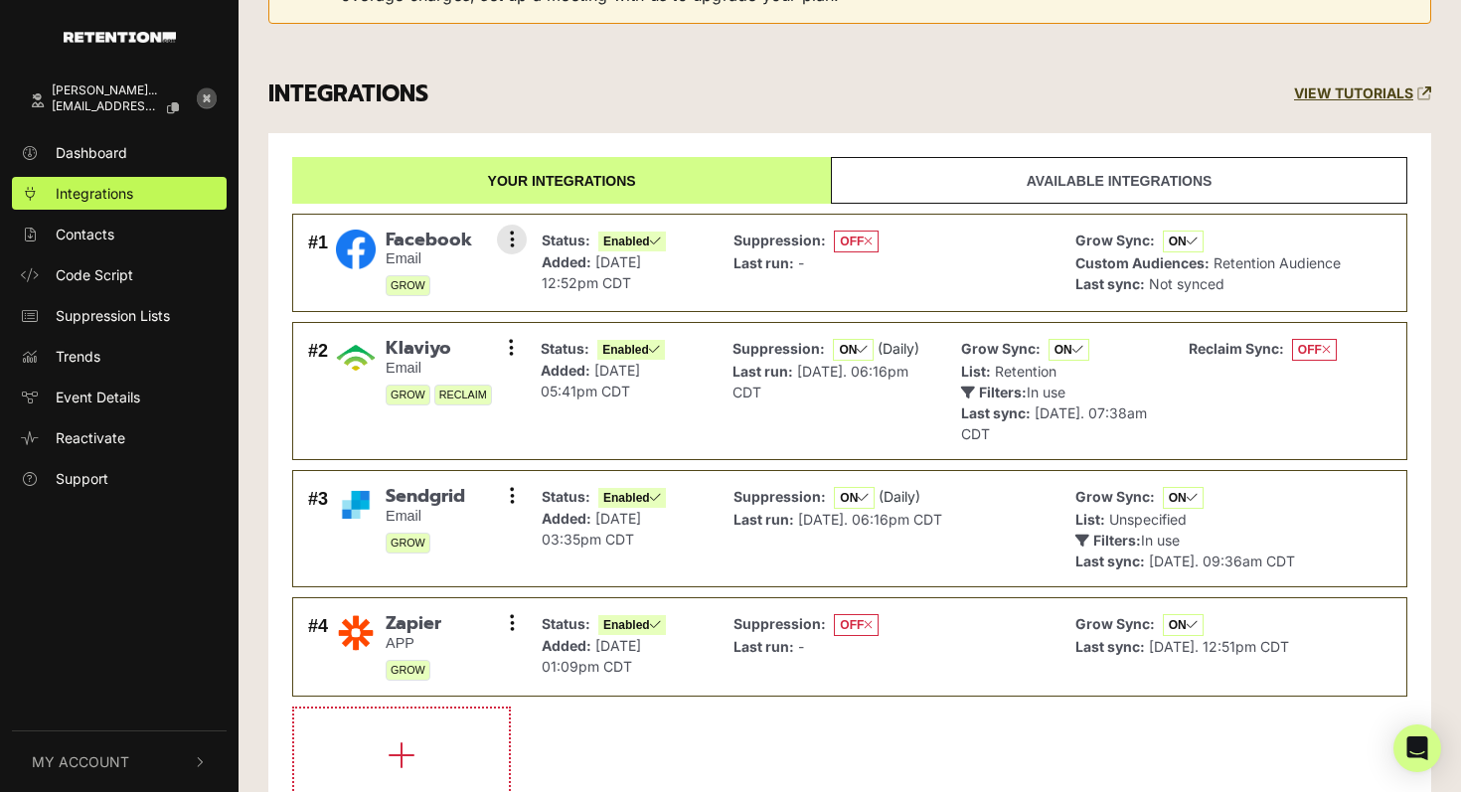
scroll to position [186, 0]
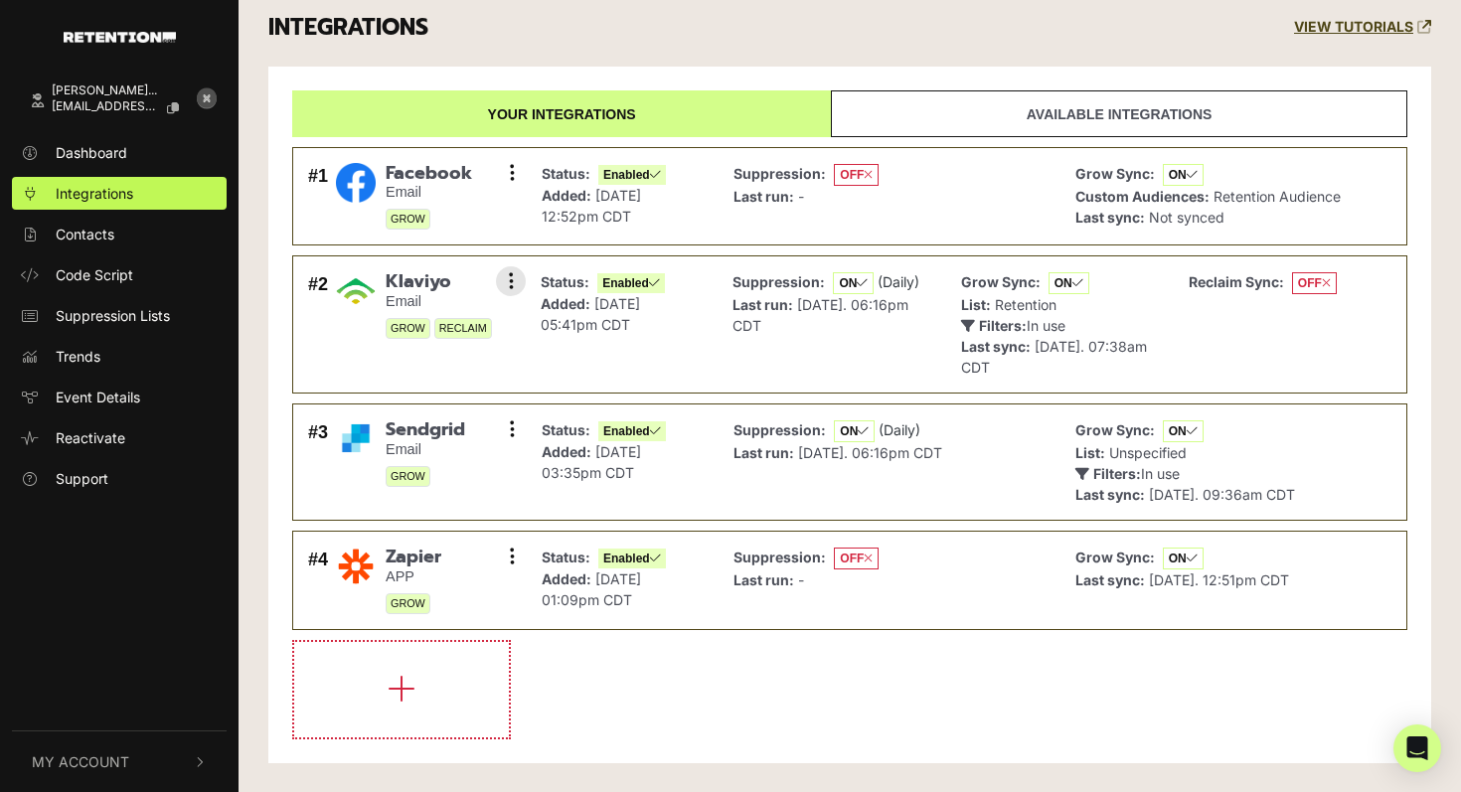
click at [681, 331] on div "Status: Enabled Added: [DATE] 05:41pm CDT" at bounding box center [622, 324] width 182 height 116
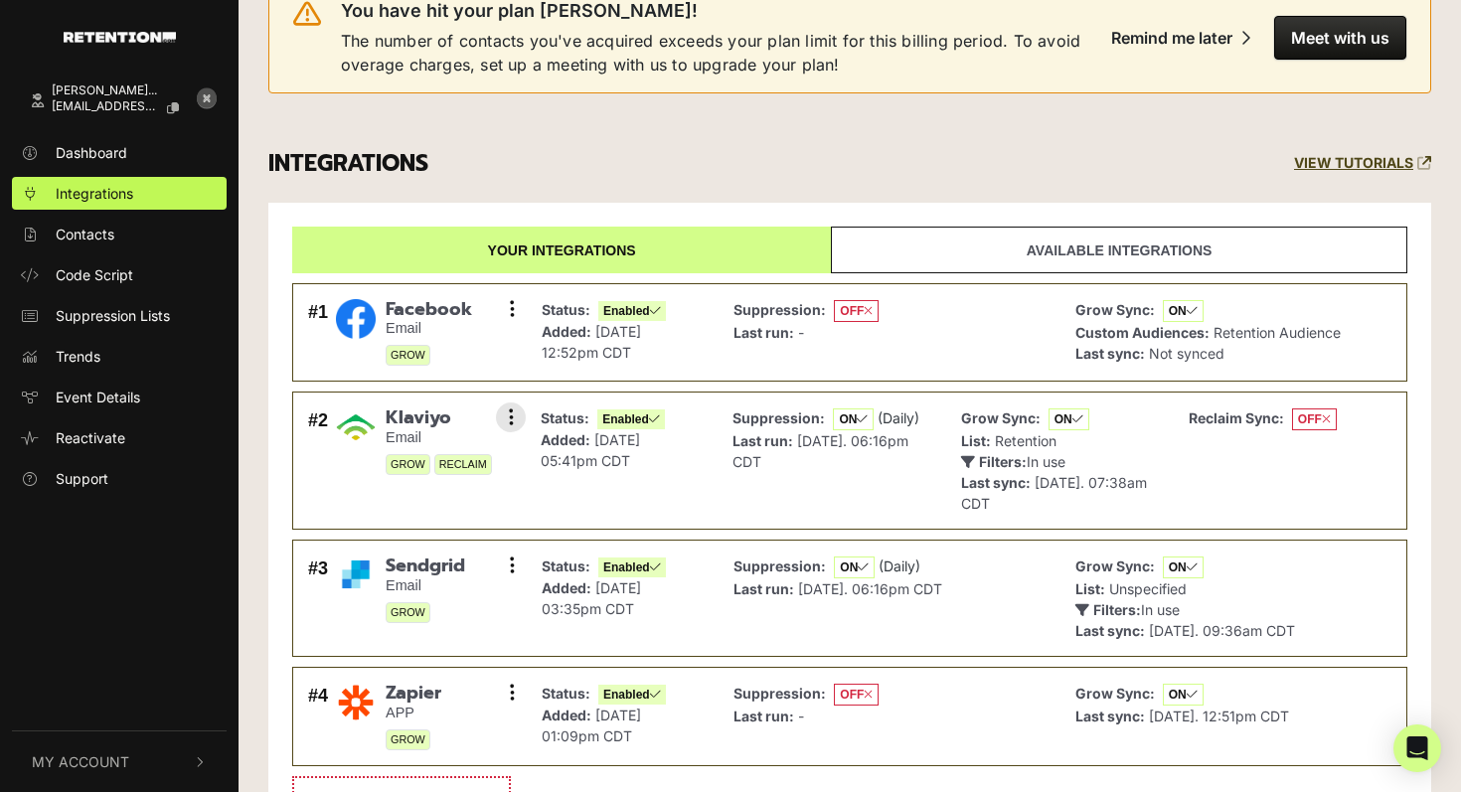
scroll to position [0, 0]
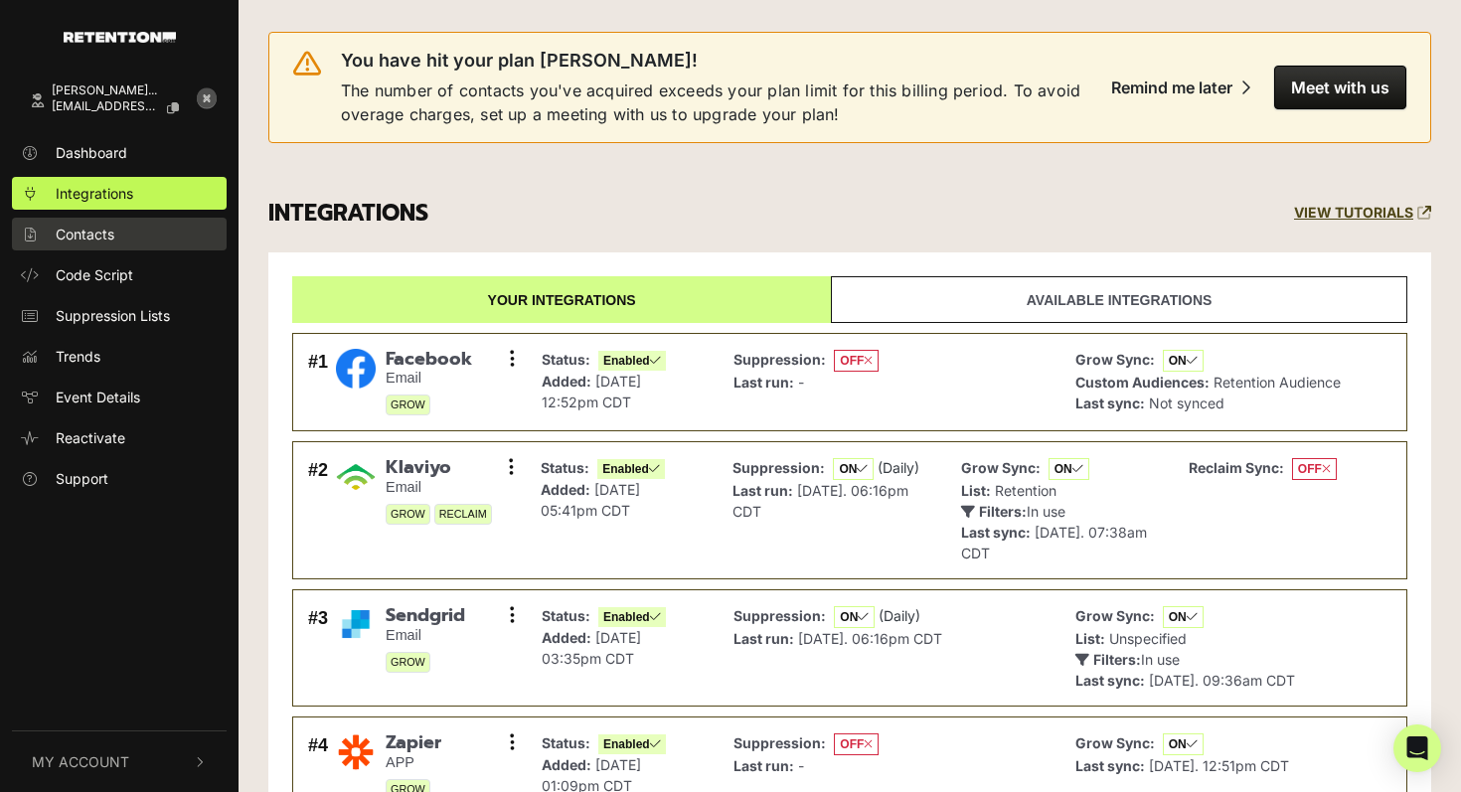
click at [120, 237] on link "Contacts" at bounding box center [119, 234] width 215 height 33
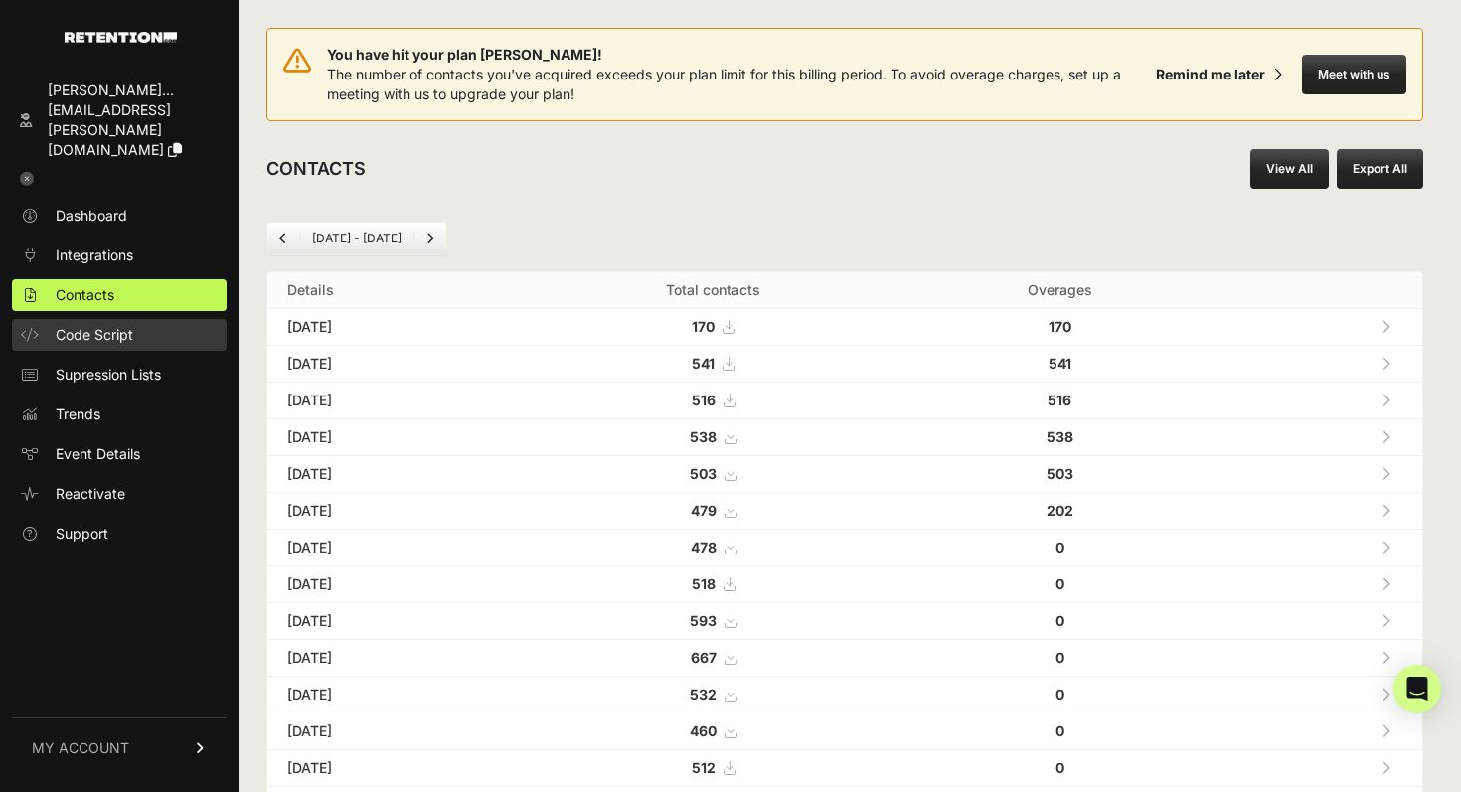
click at [108, 325] on span "Code Script" at bounding box center [95, 335] width 78 height 20
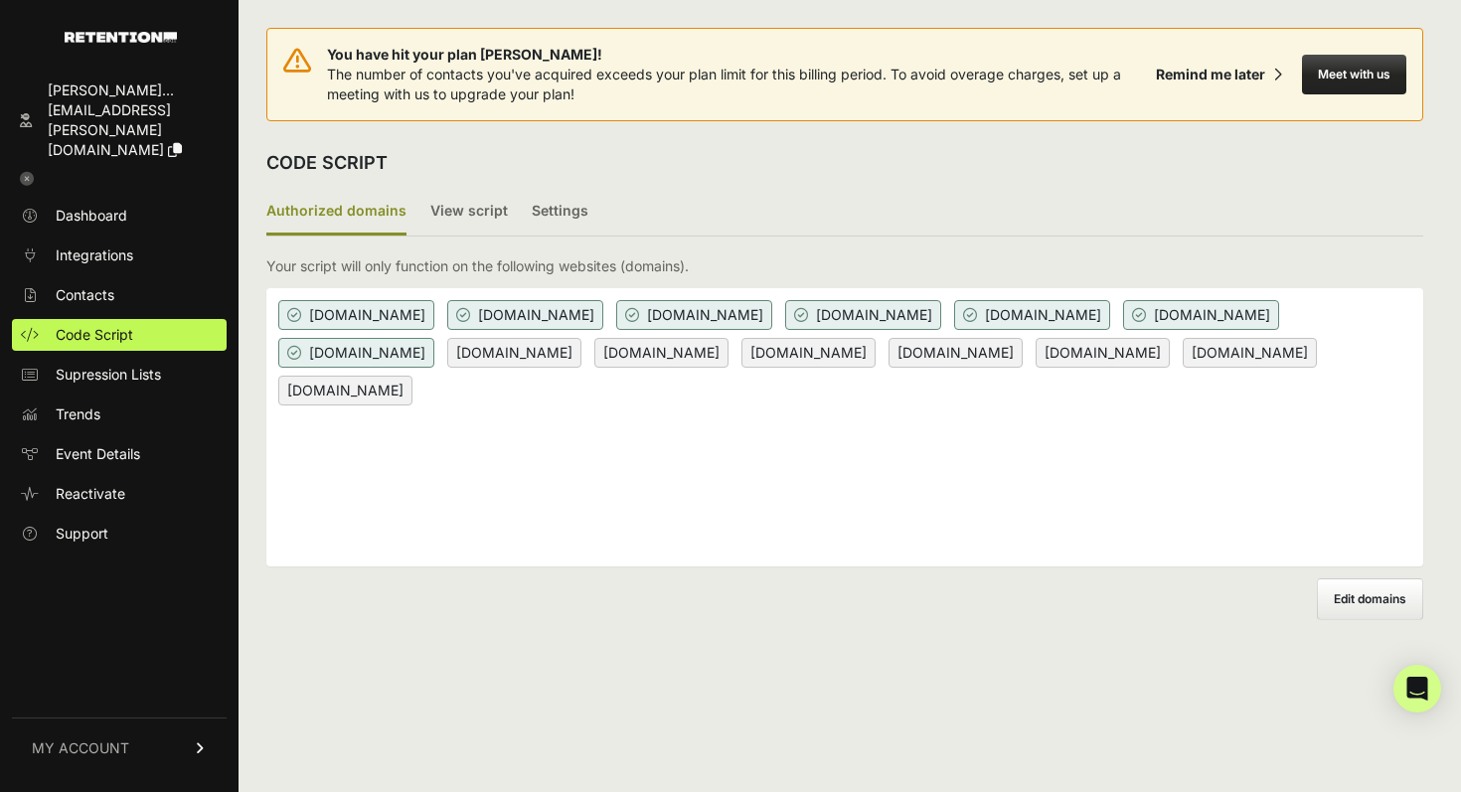
click at [30, 172] on icon at bounding box center [27, 179] width 14 height 14
